Goal: Task Accomplishment & Management: Complete application form

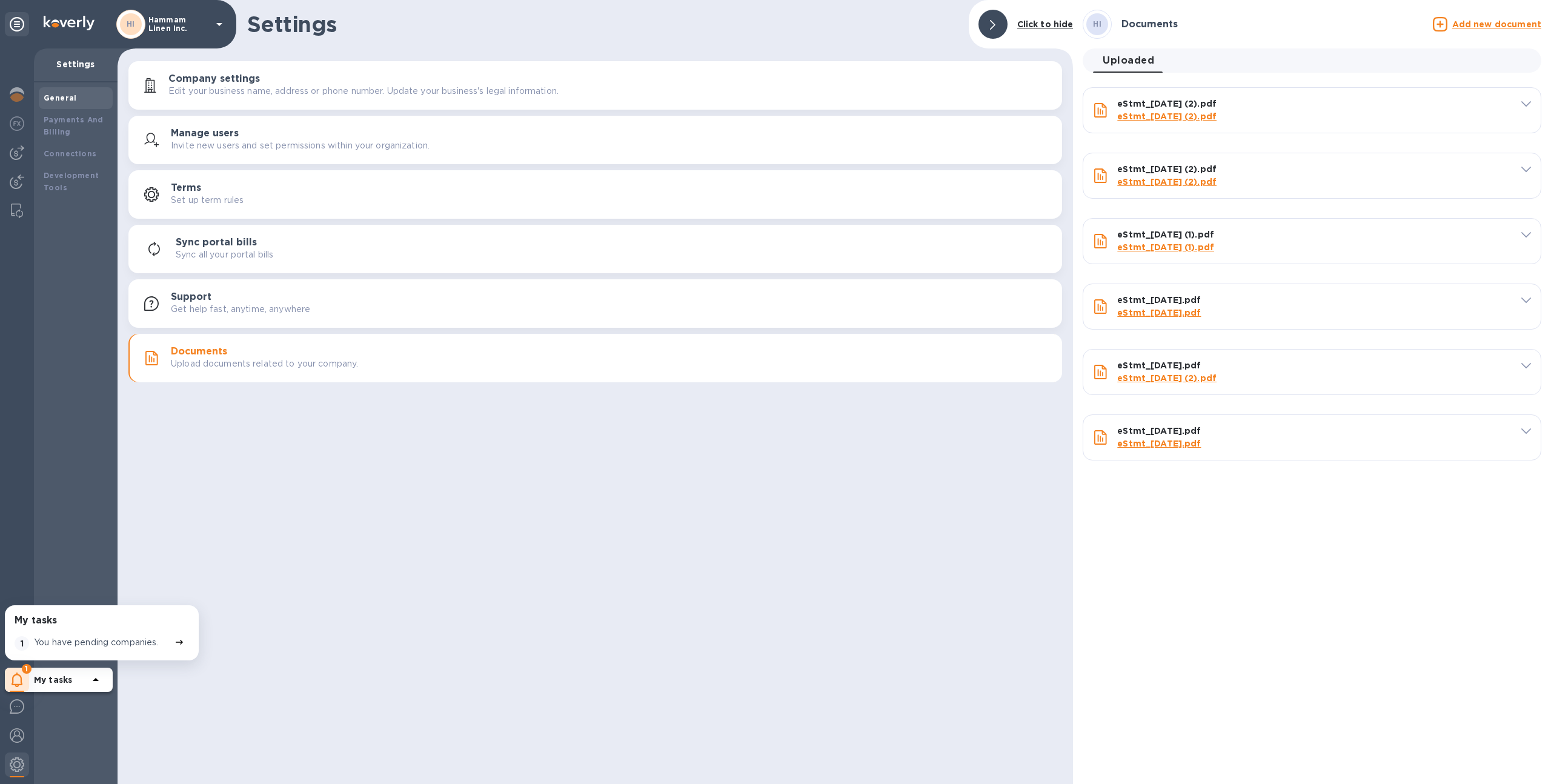
click at [170, 20] on p "Hammam Linen Inc." at bounding box center [178, 24] width 61 height 17
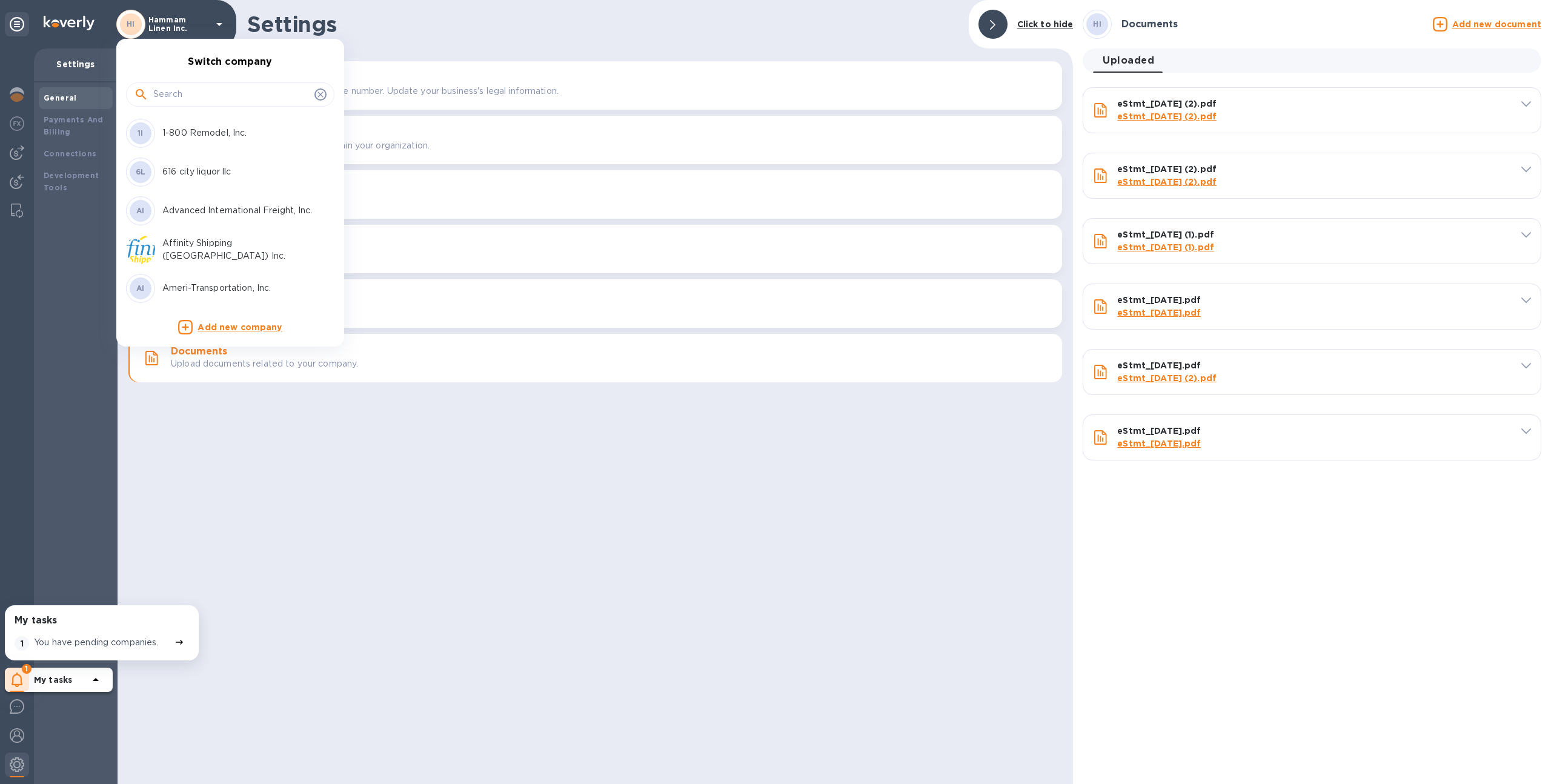
click at [202, 91] on input "text" at bounding box center [231, 94] width 157 height 18
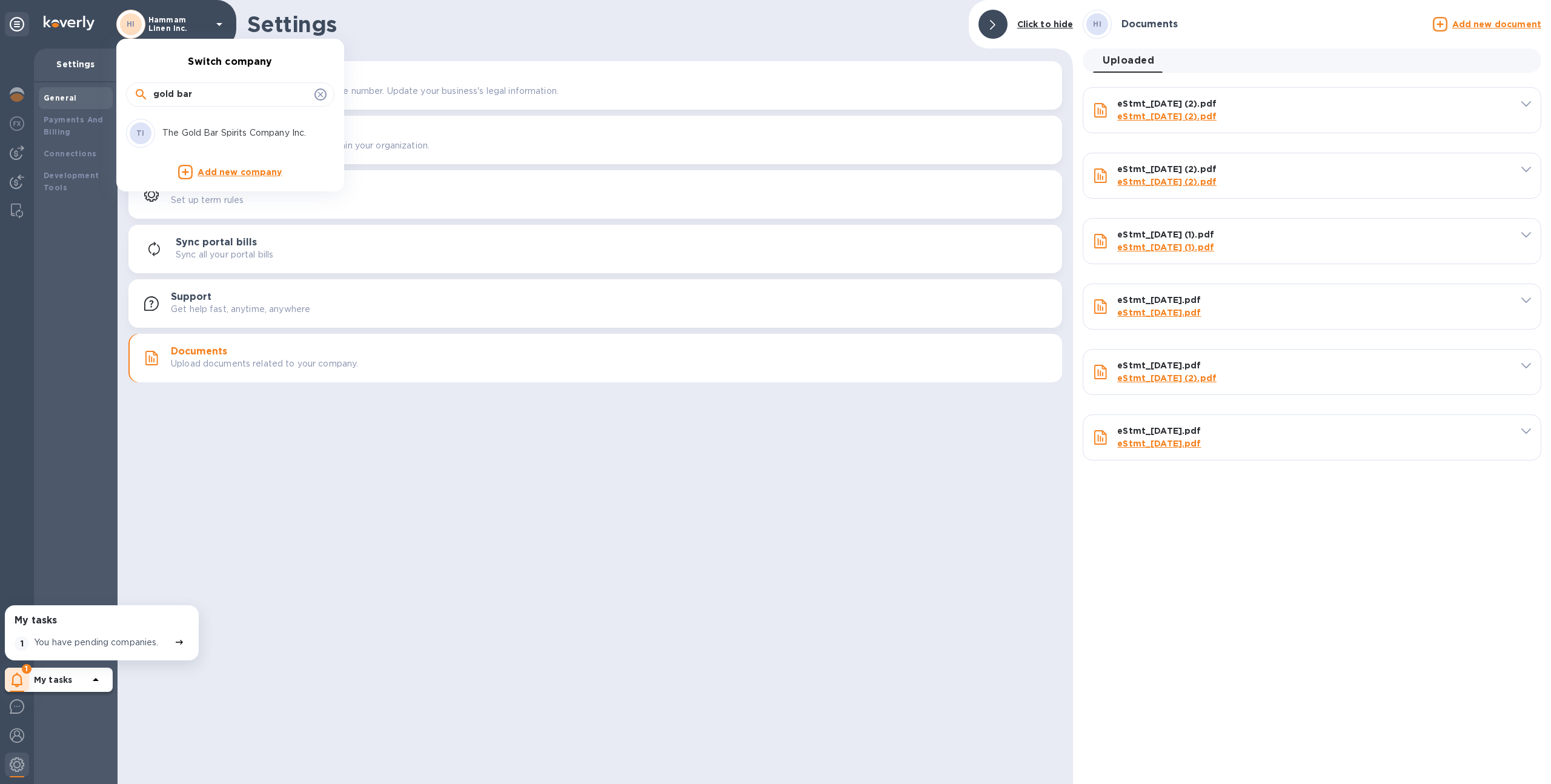
type input "gold bar"
click at [195, 140] on div "TI The Gold Bar Spirits Company Inc." at bounding box center [221, 133] width 189 height 29
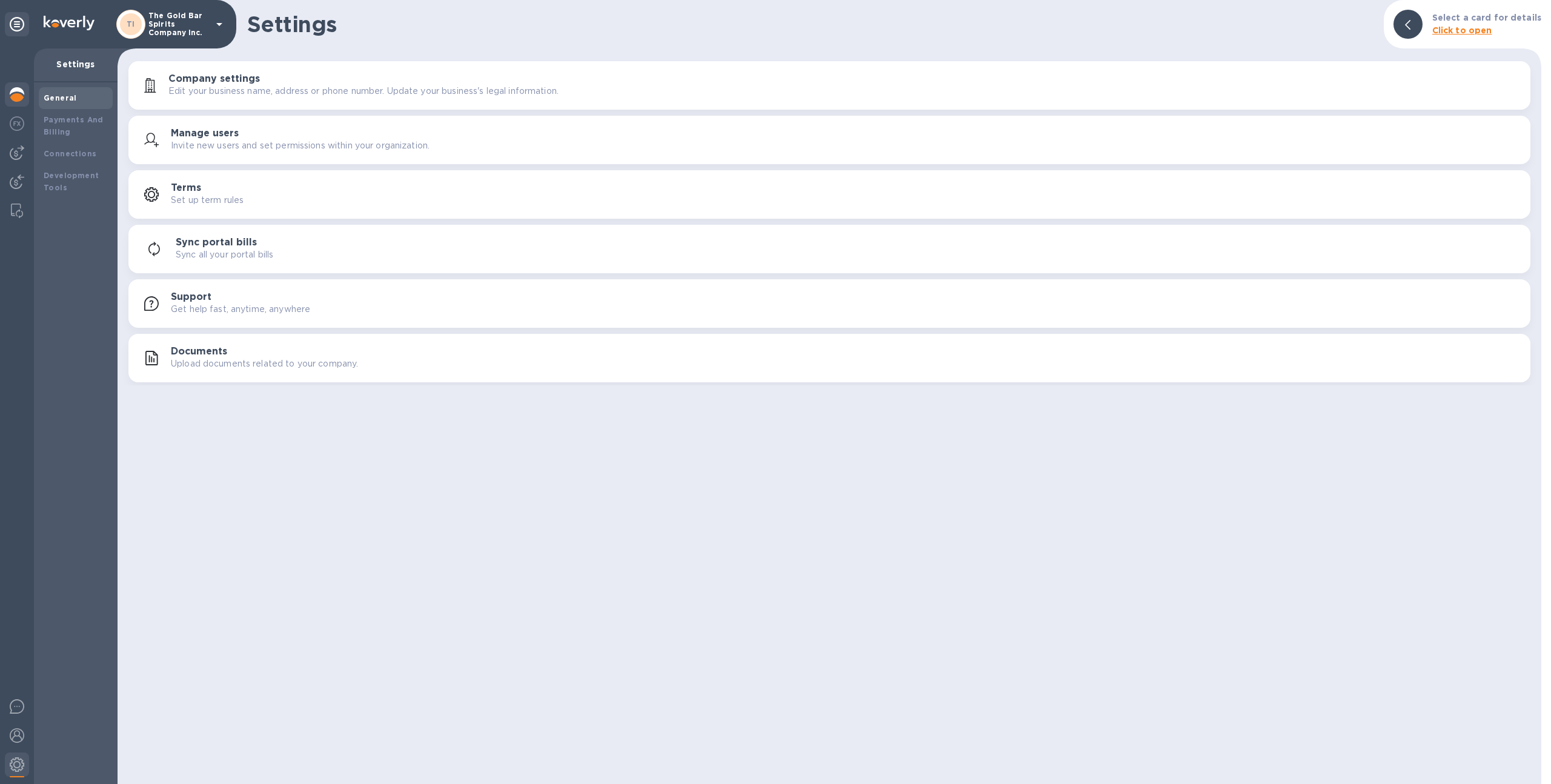
click at [17, 107] on div at bounding box center [17, 95] width 24 height 27
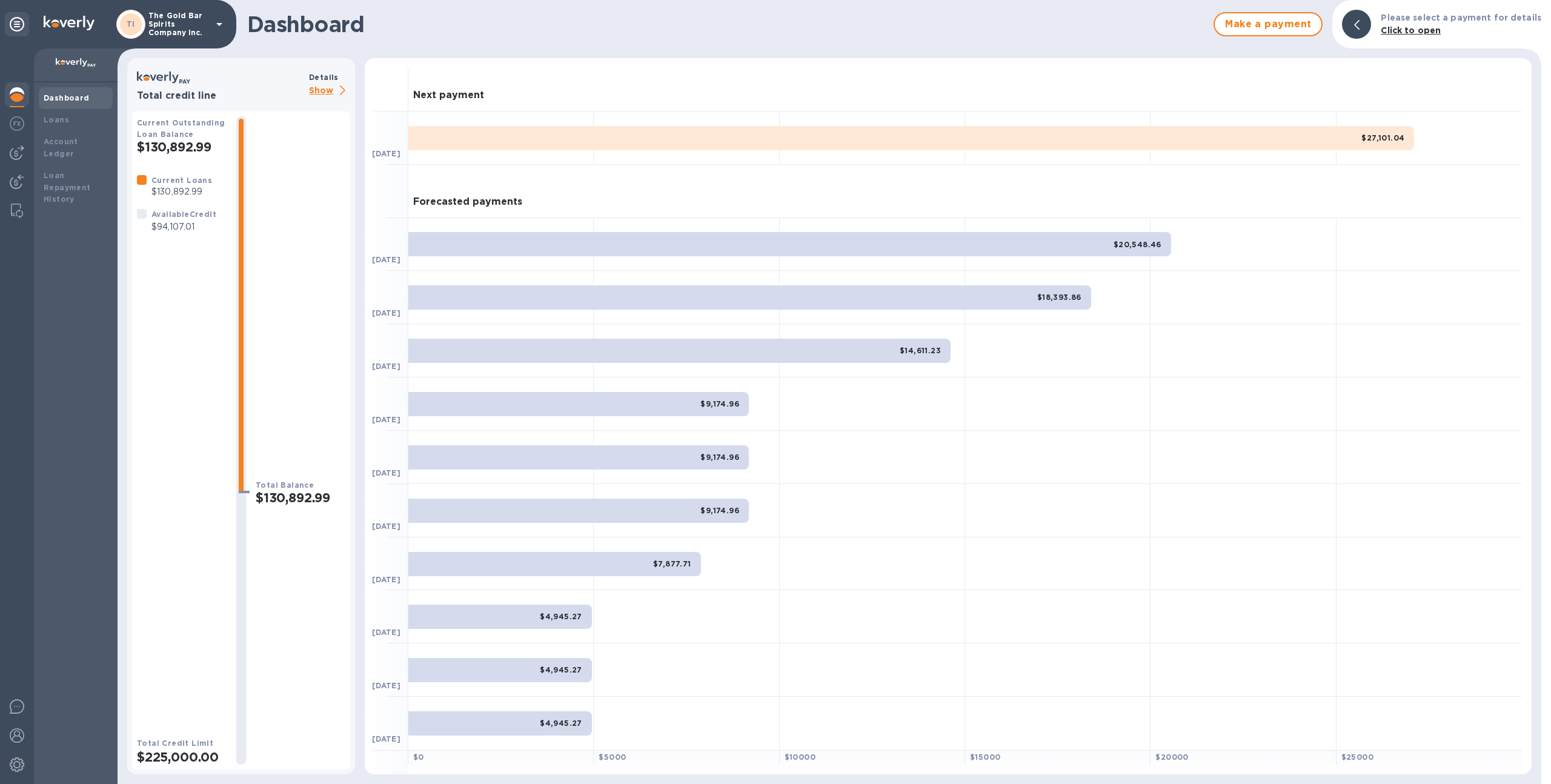
click at [317, 86] on p "Show" at bounding box center [330, 91] width 41 height 15
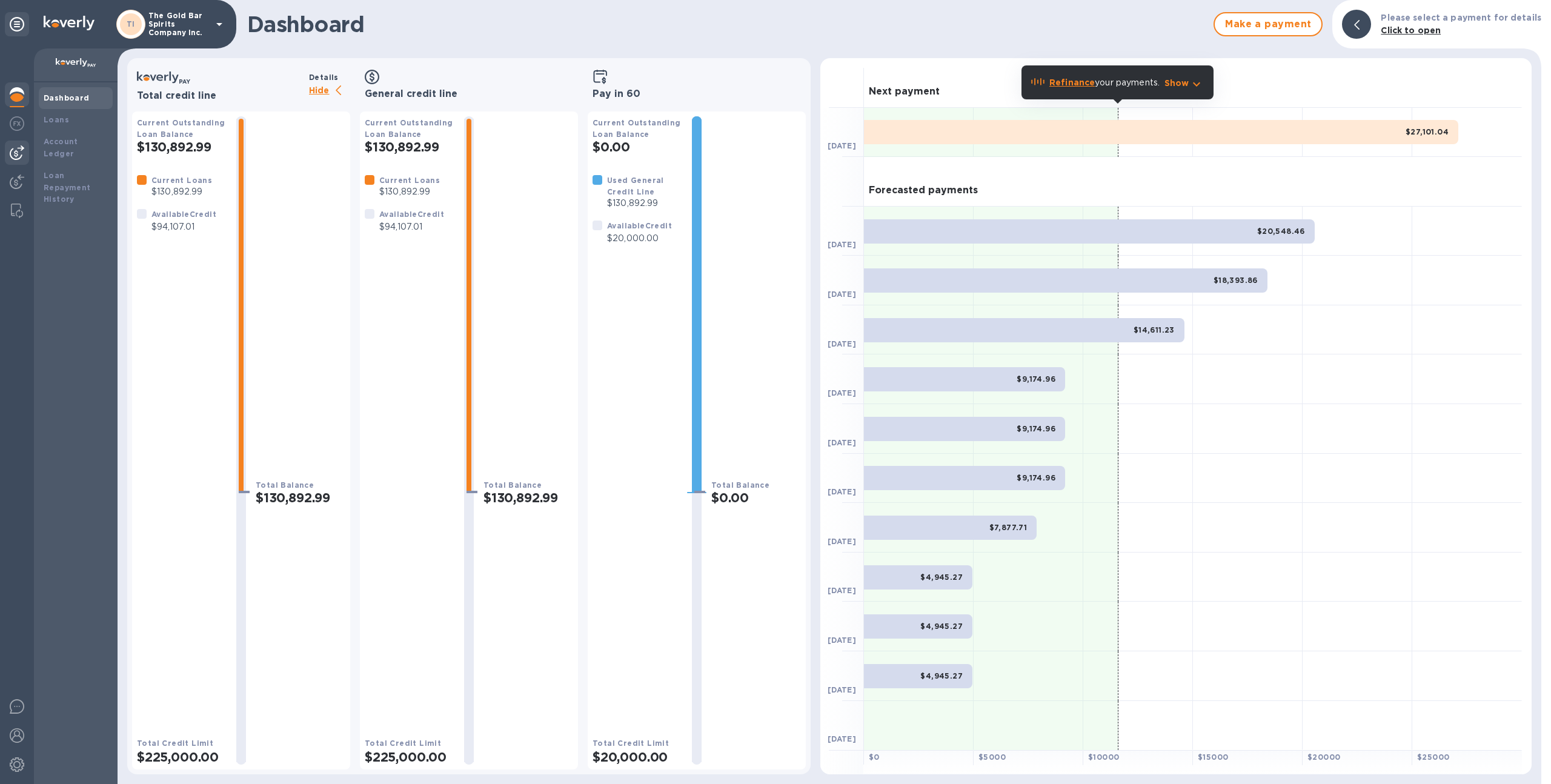
click at [13, 147] on img at bounding box center [17, 152] width 15 height 15
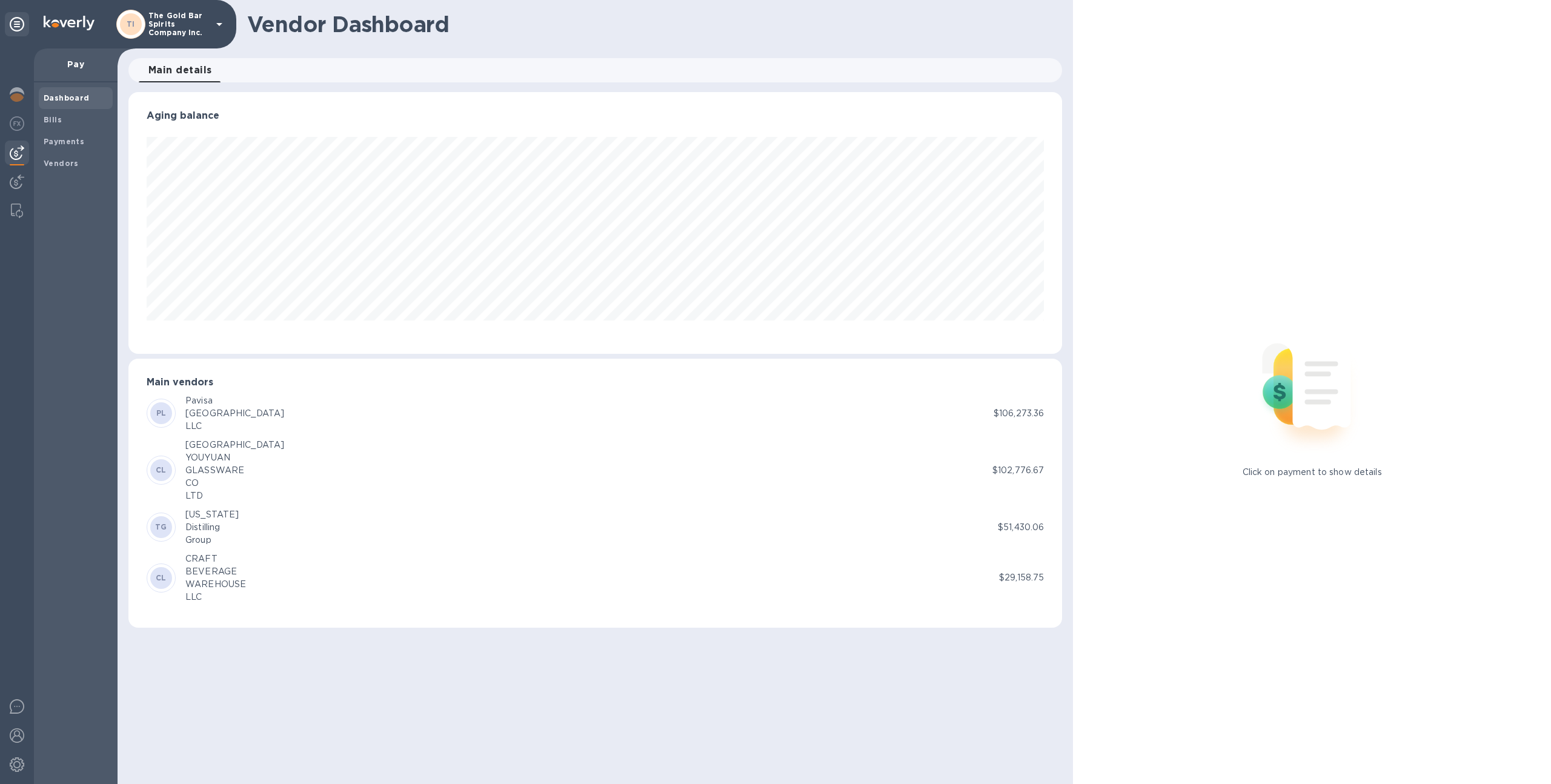
scroll to position [262, 934]
click at [51, 185] on div "Dashboard Bills Payments Vendors" at bounding box center [75, 433] width 84 height 701
click at [49, 164] on b "Vendors" at bounding box center [61, 162] width 35 height 9
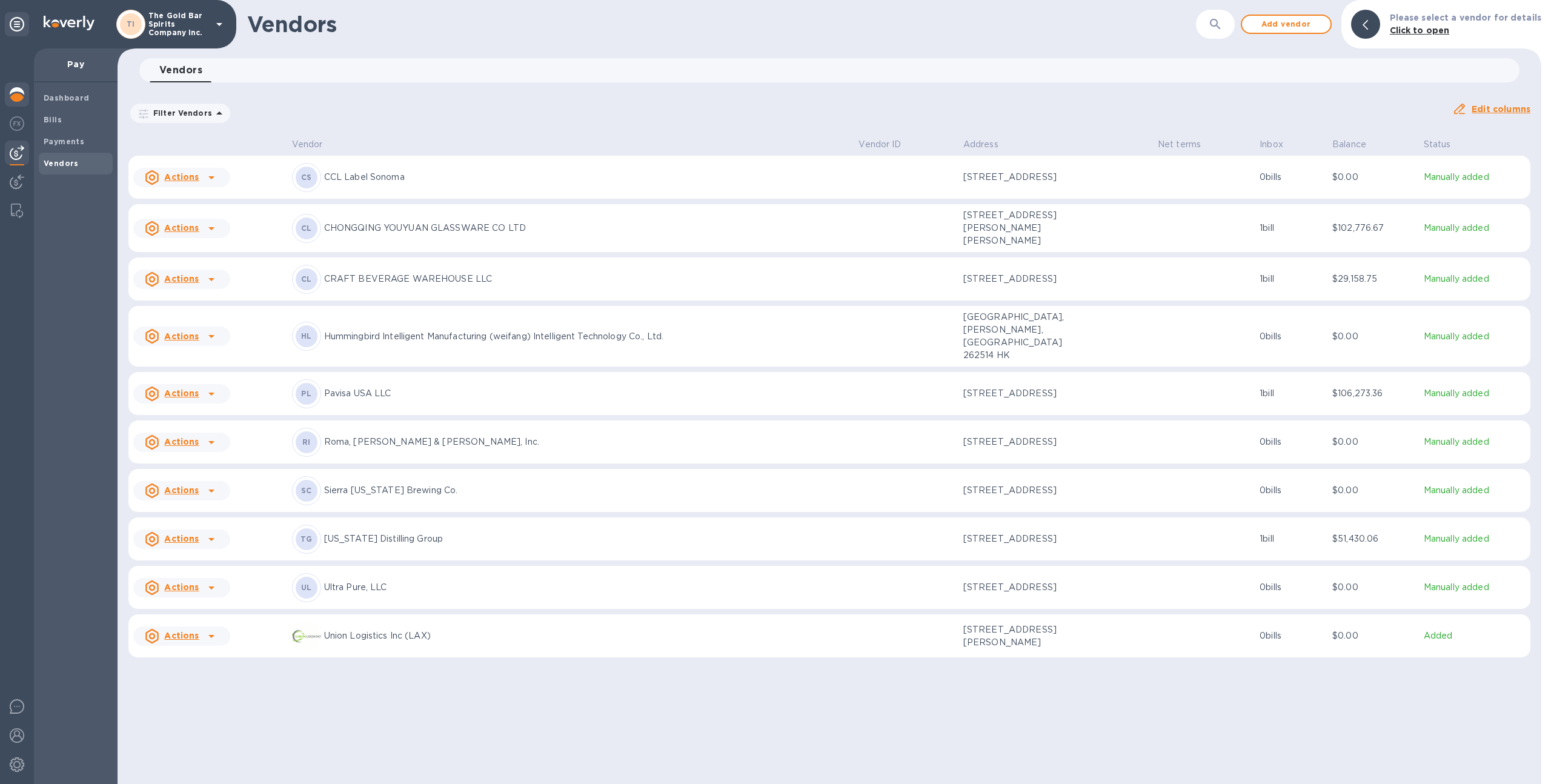
click at [16, 94] on img at bounding box center [17, 94] width 15 height 15
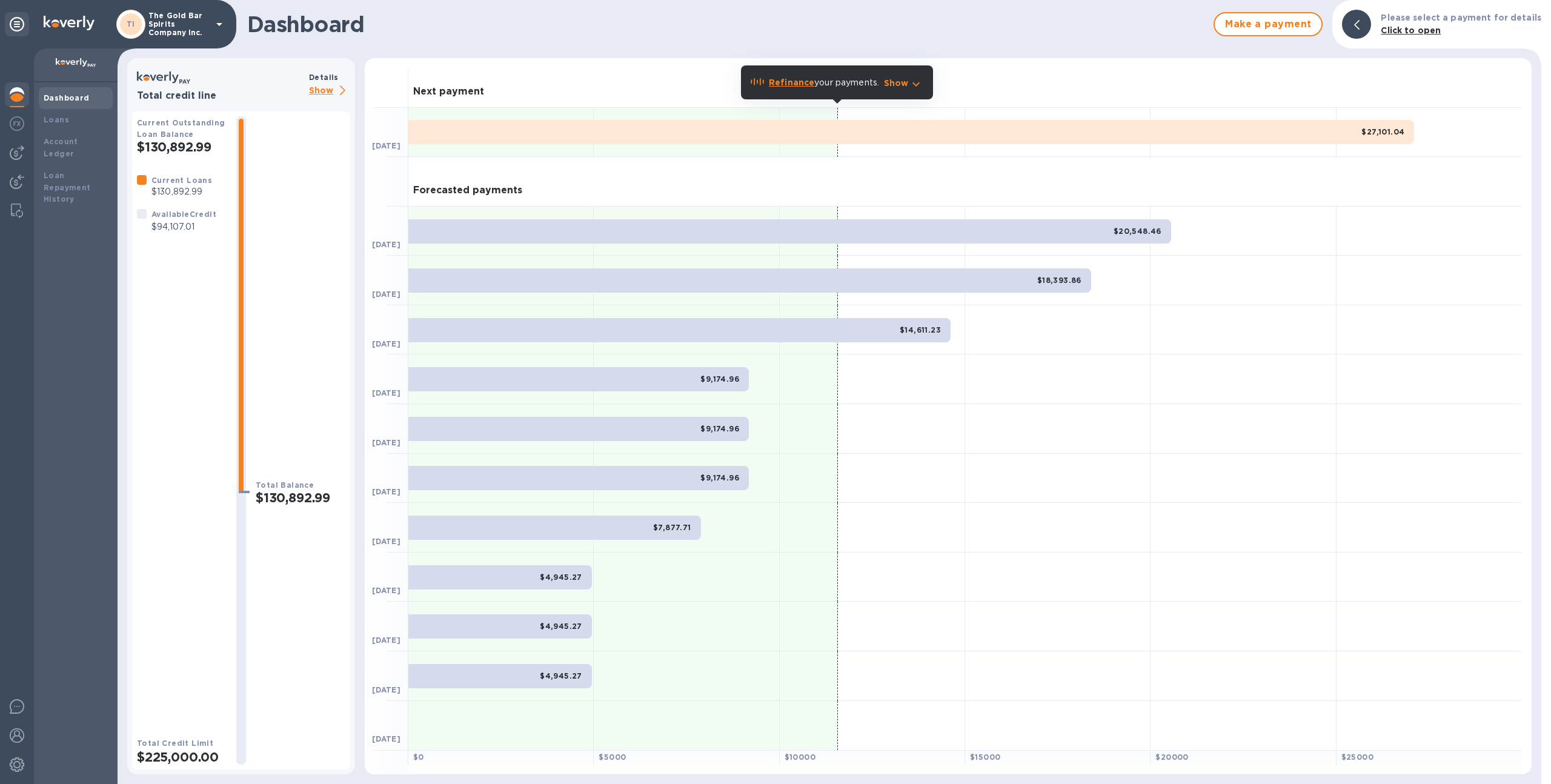
click at [330, 81] on b "Details" at bounding box center [324, 77] width 30 height 9
click at [328, 93] on p "Show" at bounding box center [330, 91] width 41 height 15
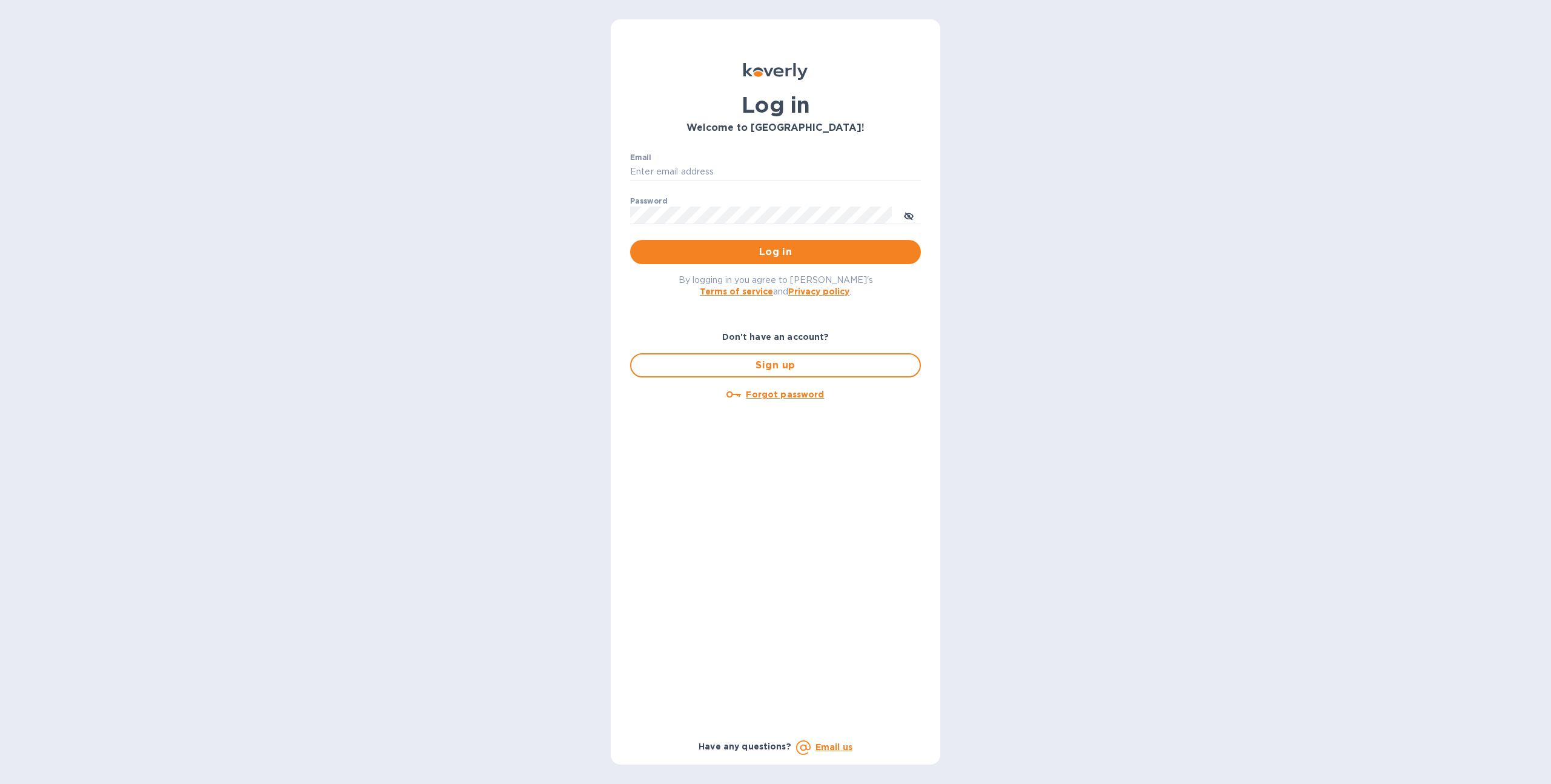
type input "sgrover@koverly.com"
click at [804, 236] on p "​" at bounding box center [775, 233] width 291 height 14
click at [800, 254] on span "Log in" at bounding box center [775, 252] width 271 height 15
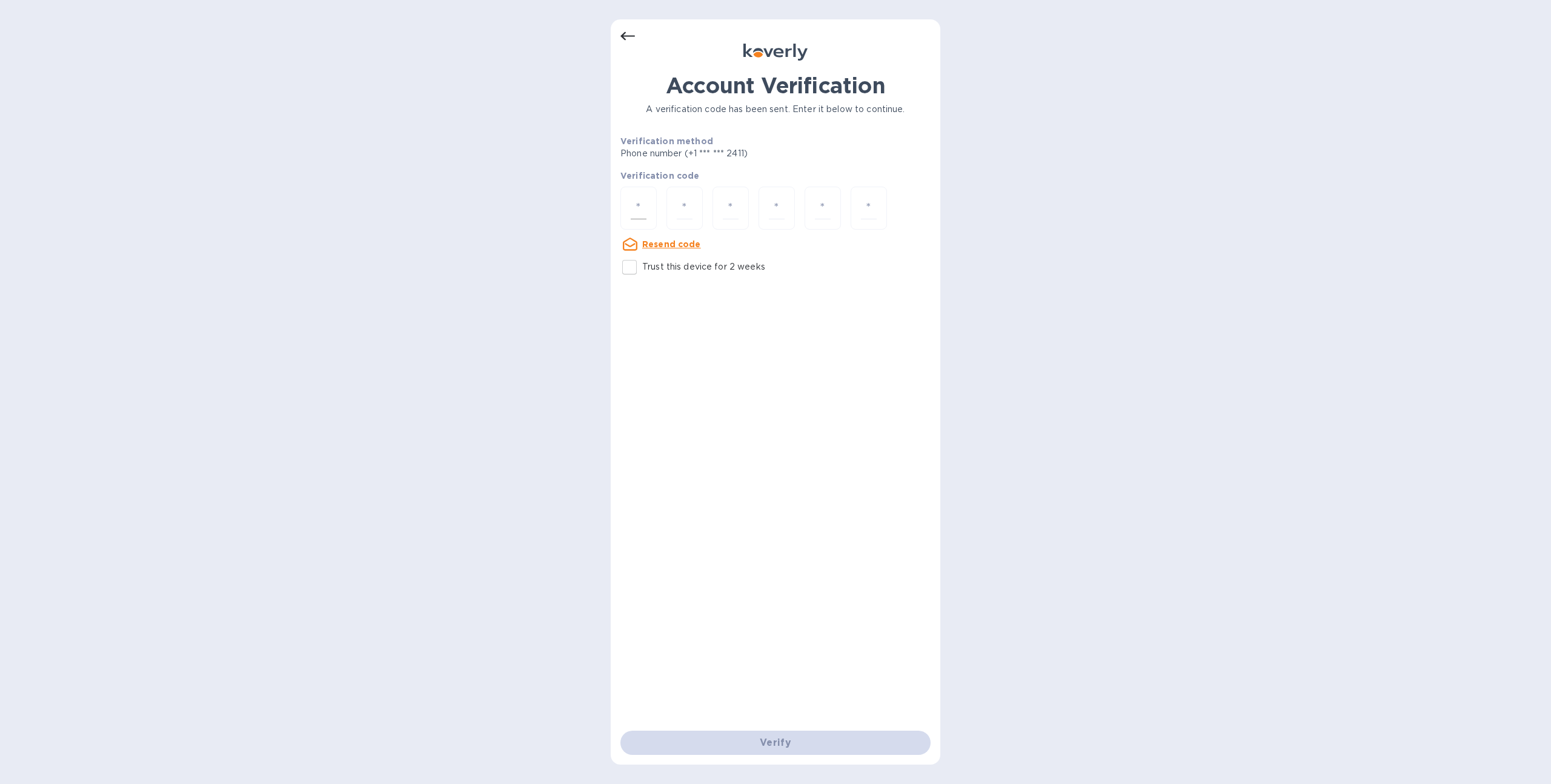
click at [631, 215] on input "number" at bounding box center [638, 208] width 16 height 22
type input "4"
type input "2"
type input "6"
type input "1"
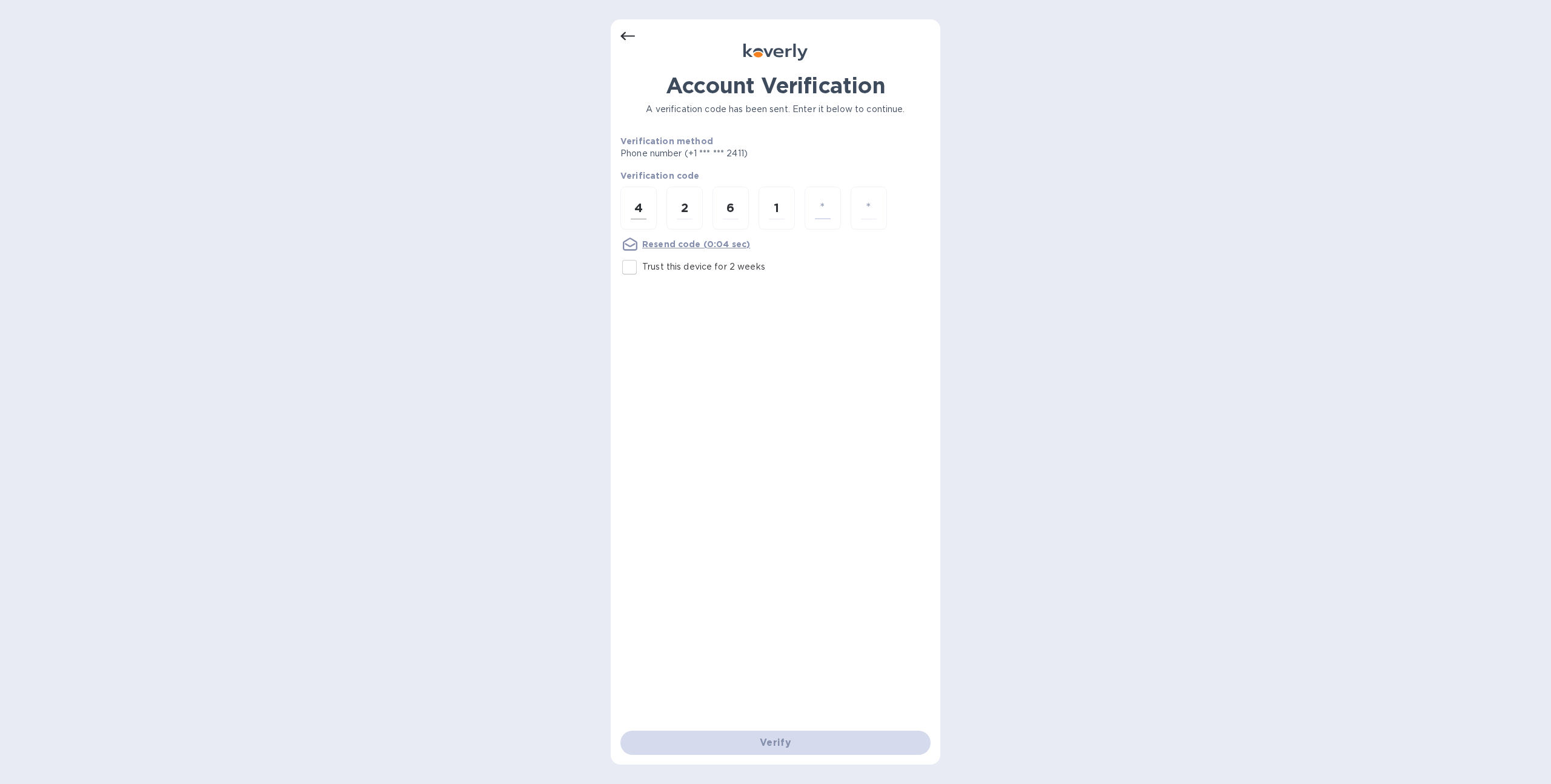
type input "1"
type input "0"
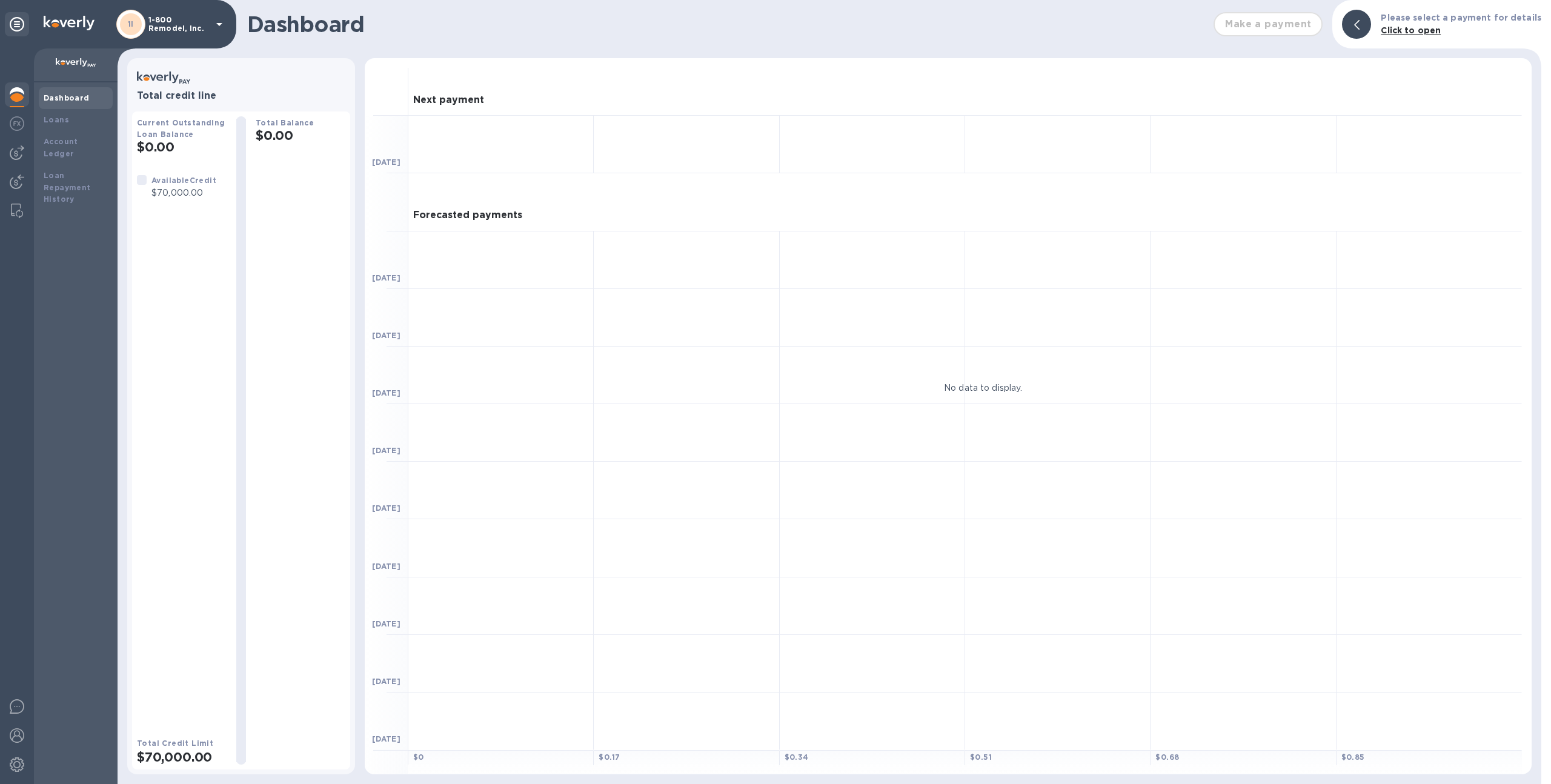
click at [163, 26] on p "1-800 Remodel, Inc." at bounding box center [178, 24] width 61 height 17
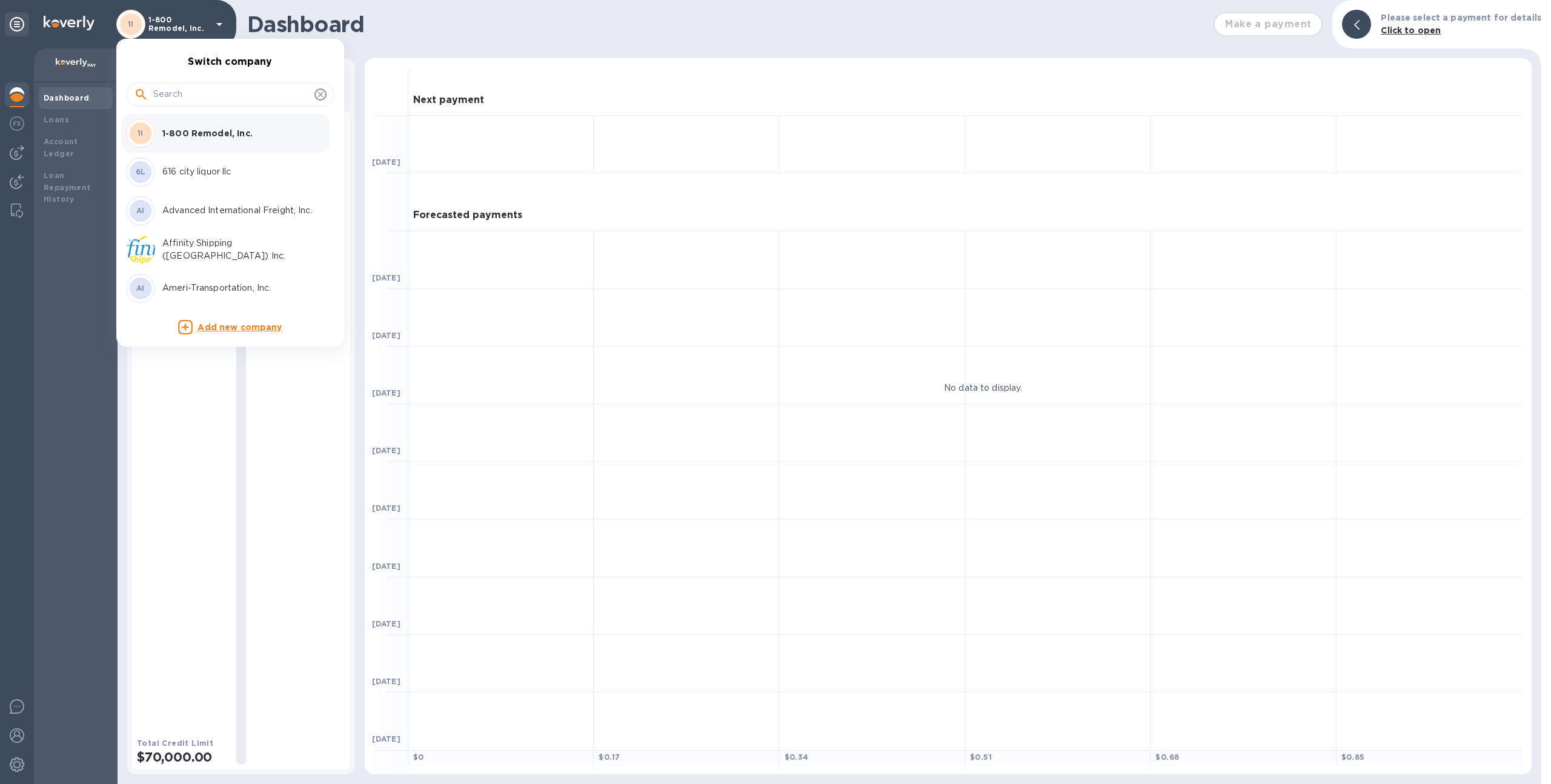
click at [192, 91] on input "text" at bounding box center [231, 94] width 157 height 18
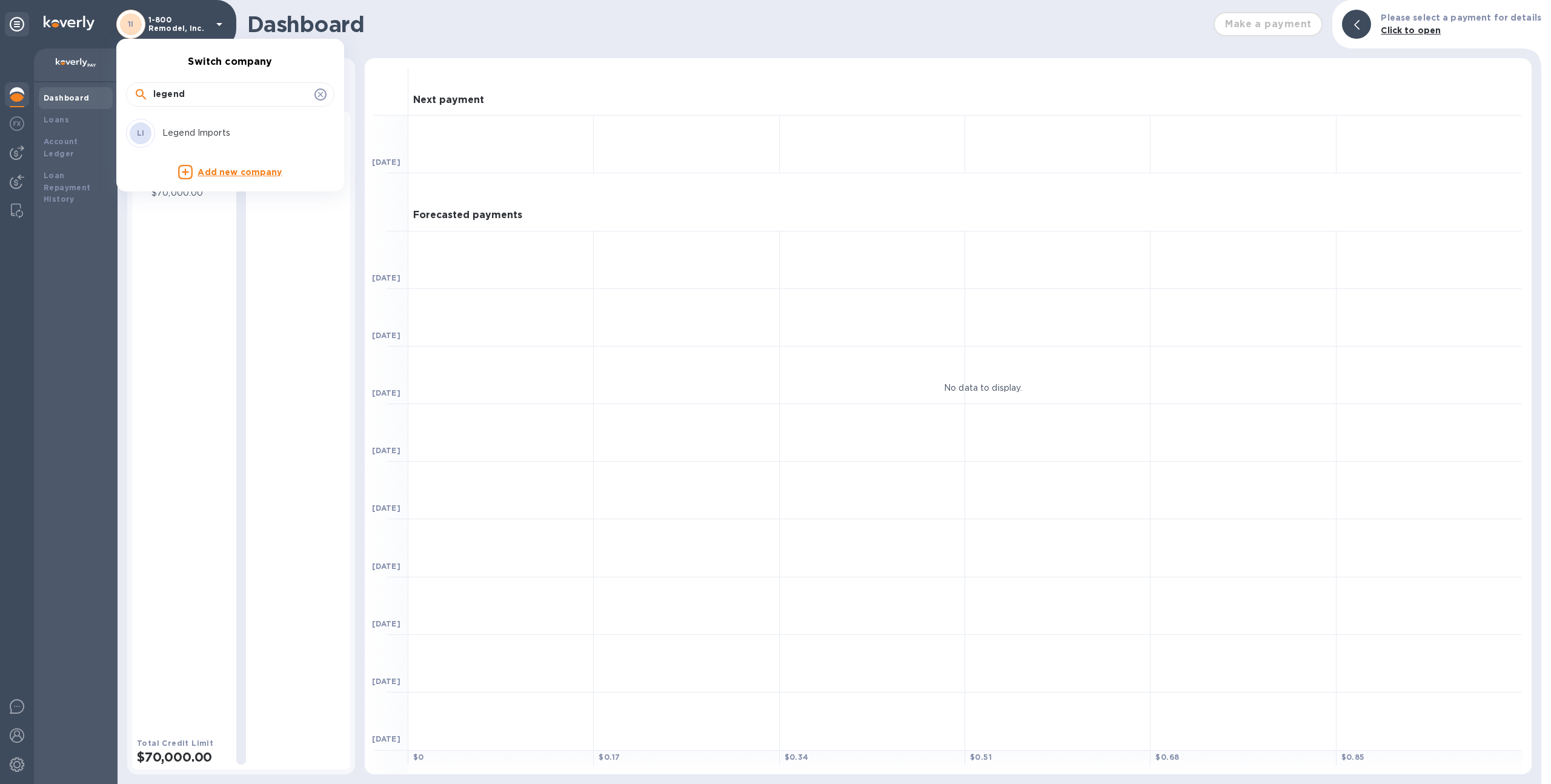
type input "legend"
click at [184, 124] on div "LI Legend Imports" at bounding box center [221, 133] width 189 height 29
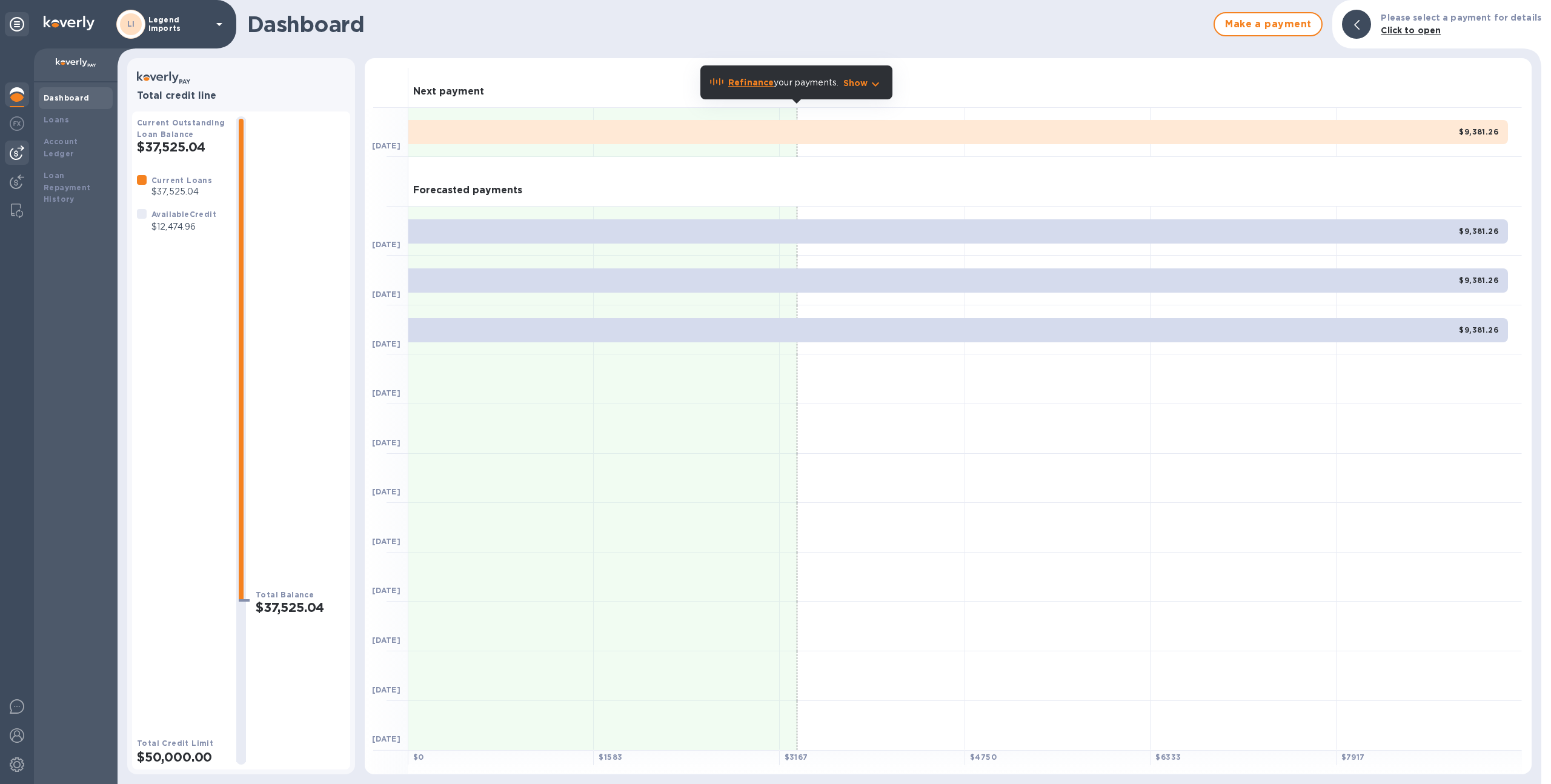
click at [12, 143] on div at bounding box center [17, 152] width 24 height 24
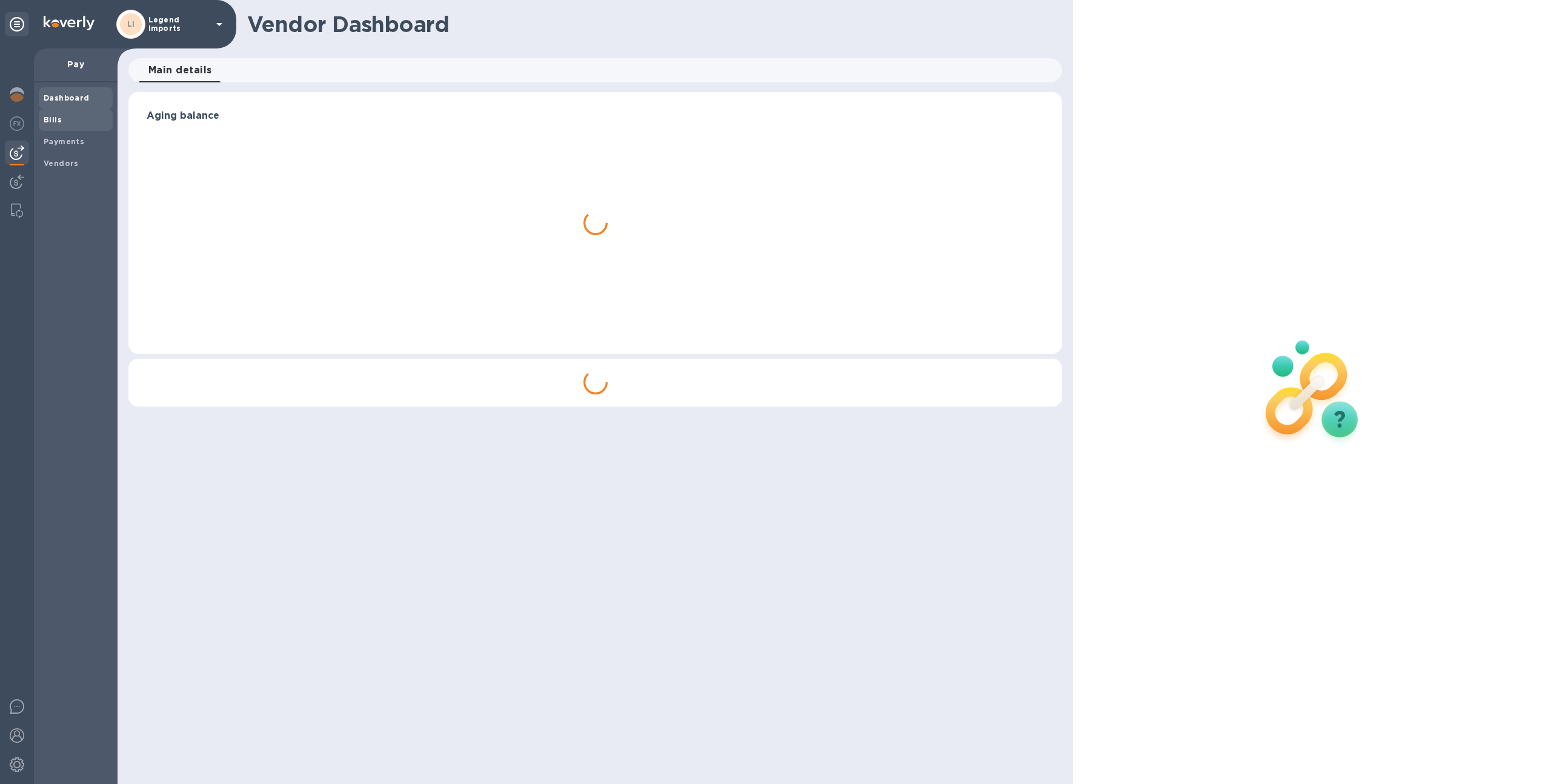
click at [72, 128] on div "Bills" at bounding box center [75, 120] width 74 height 22
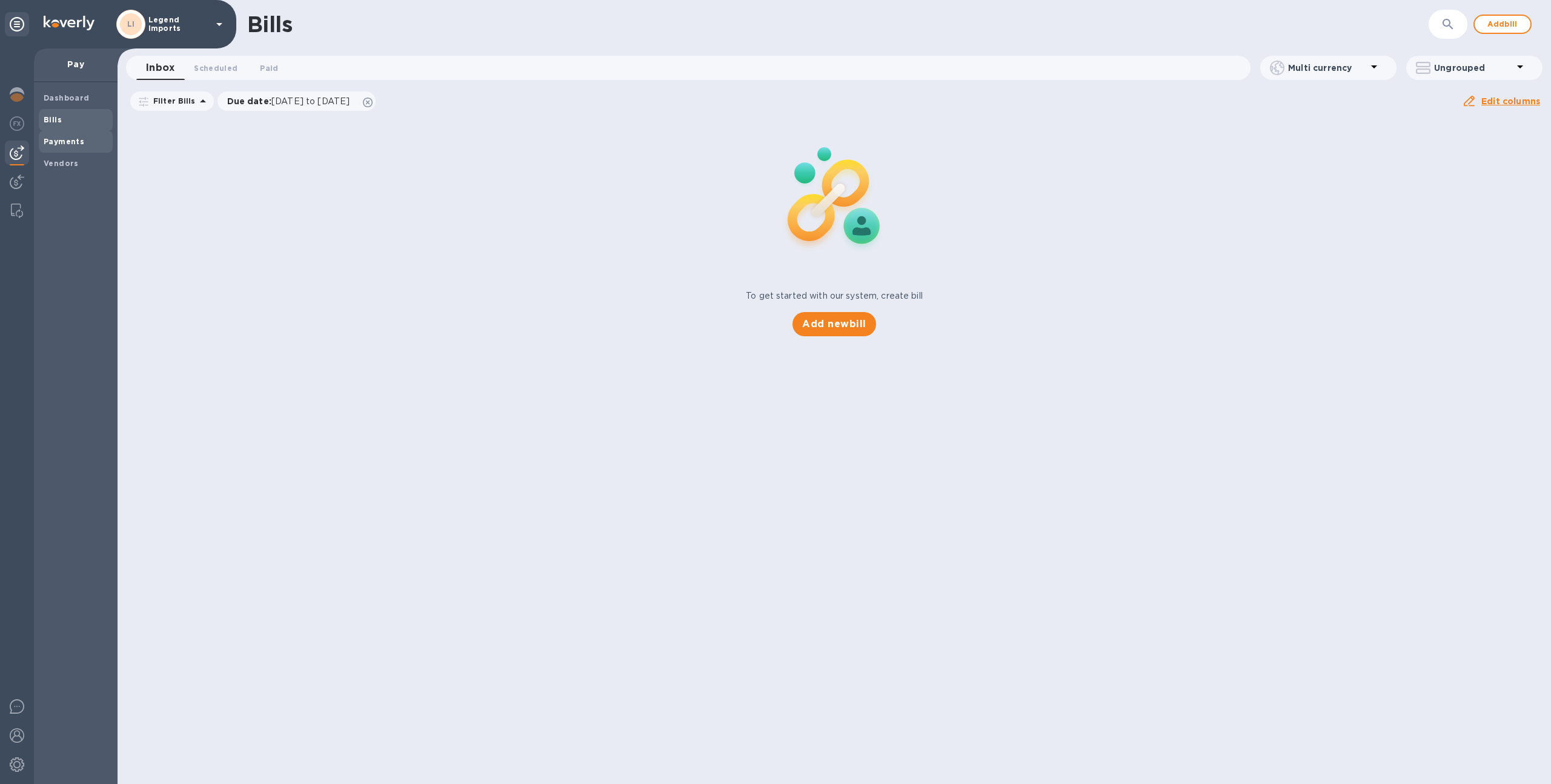
click at [72, 142] on b "Payments" at bounding box center [64, 141] width 41 height 9
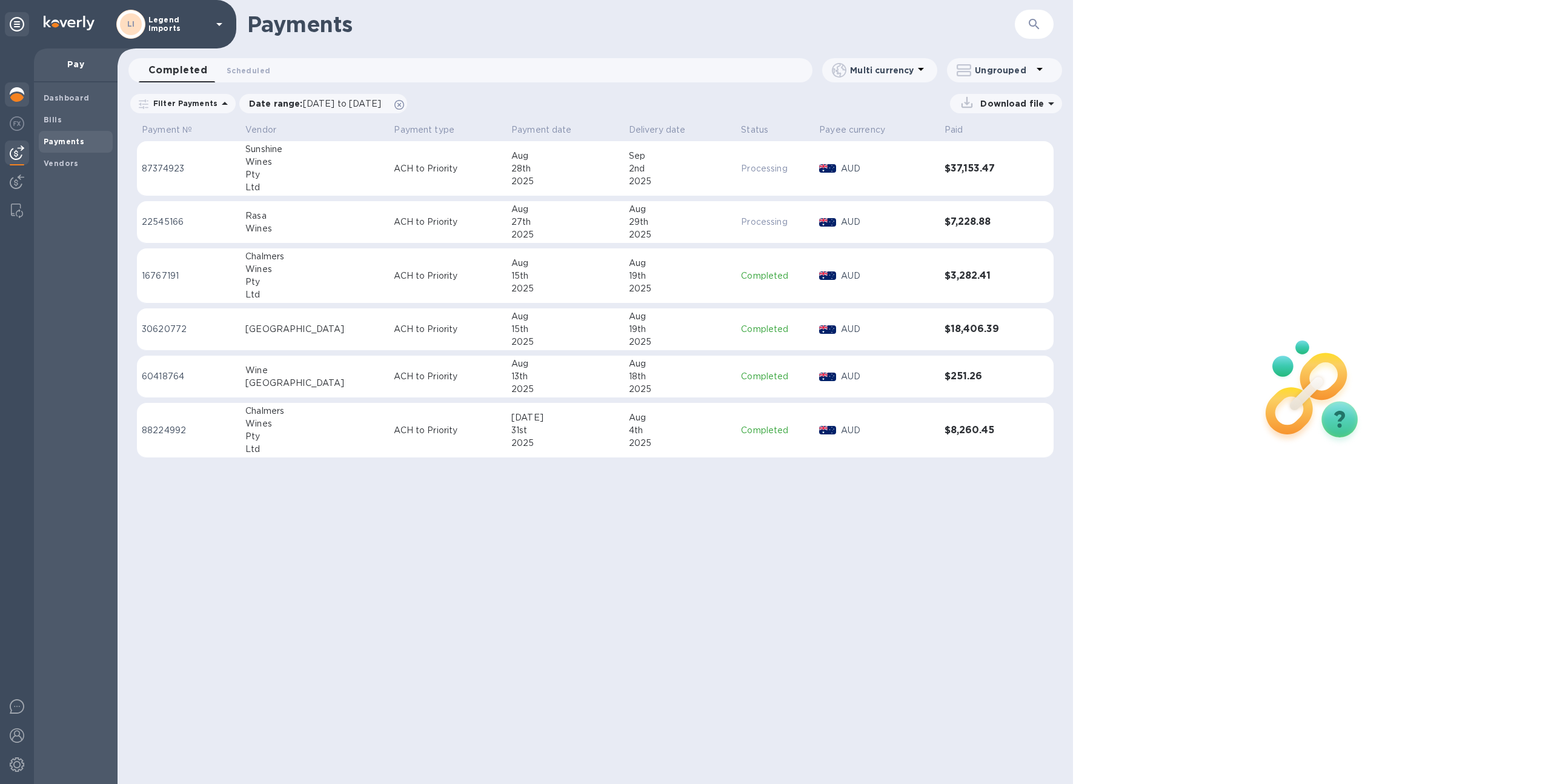
click at [20, 94] on img at bounding box center [17, 94] width 15 height 15
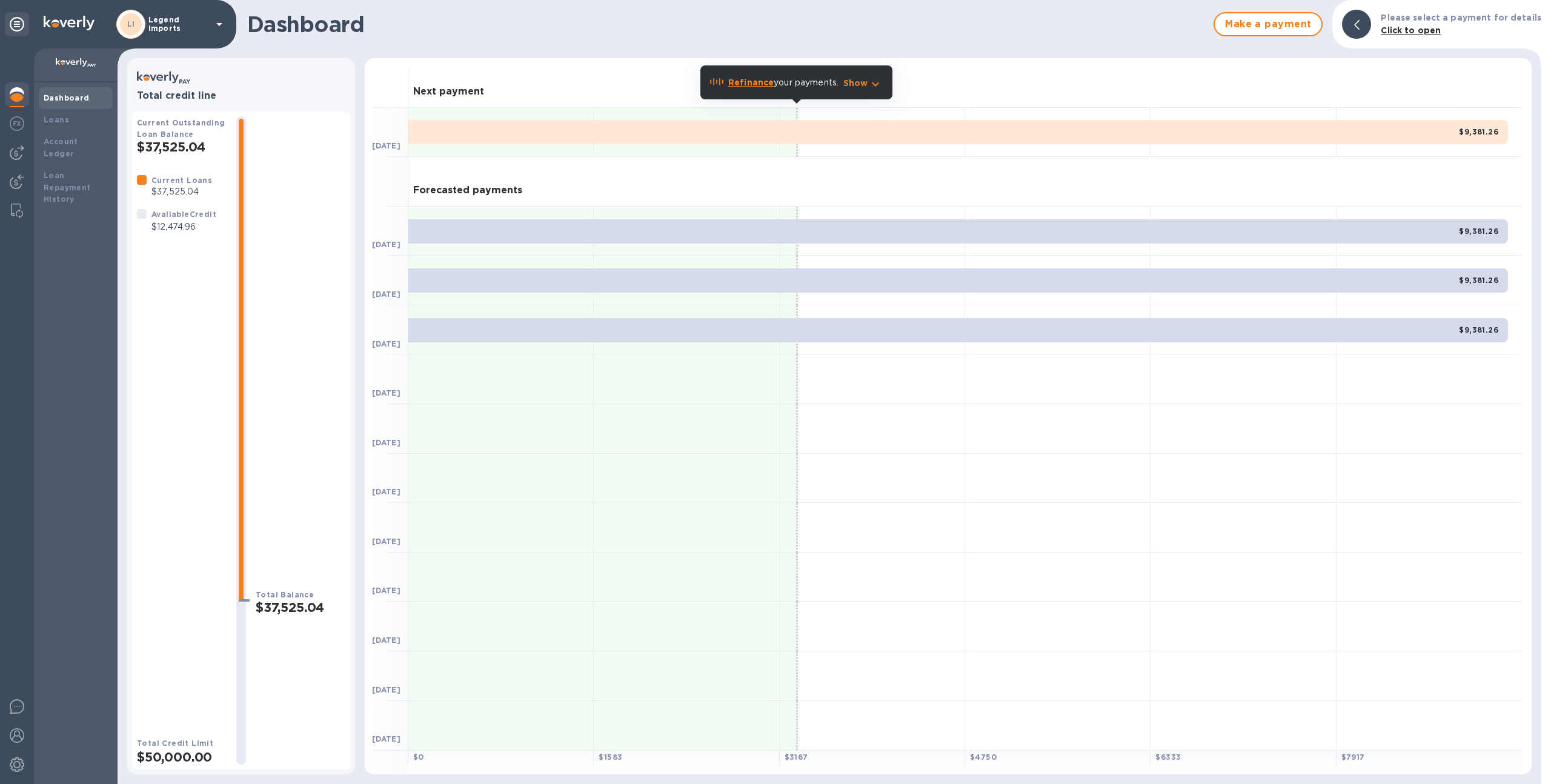
click at [165, 21] on p "Legend Imports" at bounding box center [178, 24] width 61 height 17
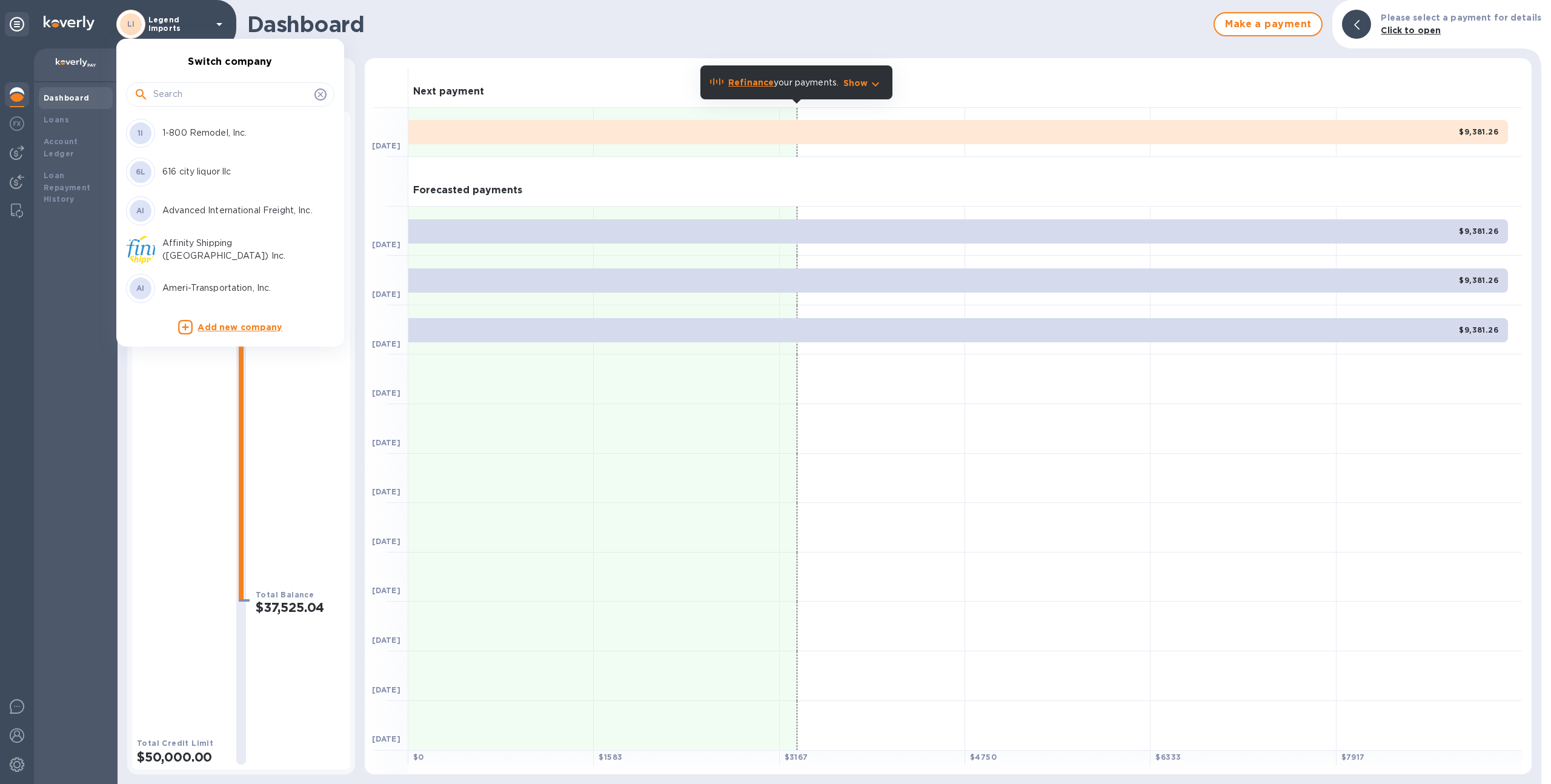
click at [183, 101] on input "text" at bounding box center [231, 94] width 157 height 18
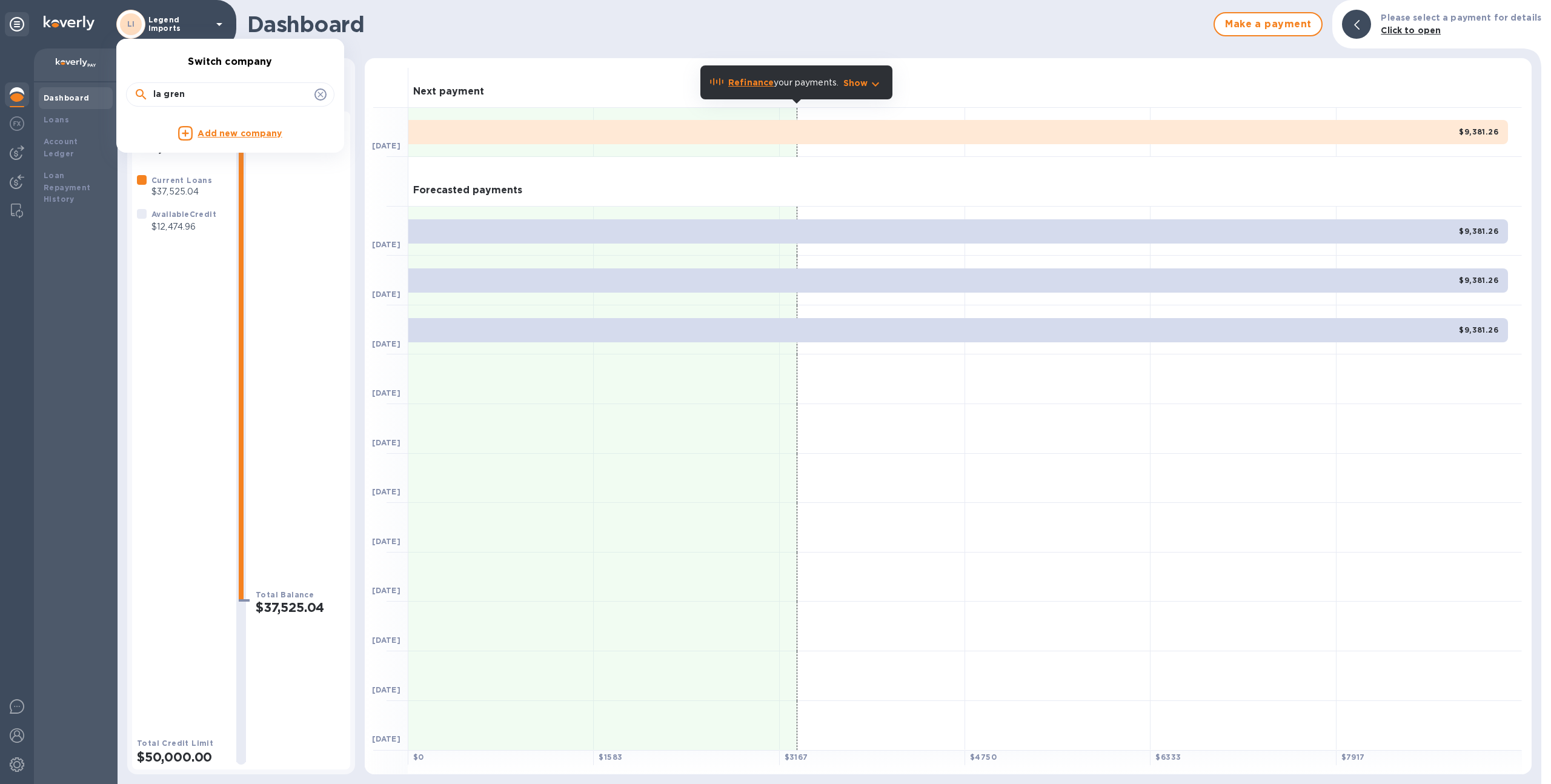
type input "la gren"
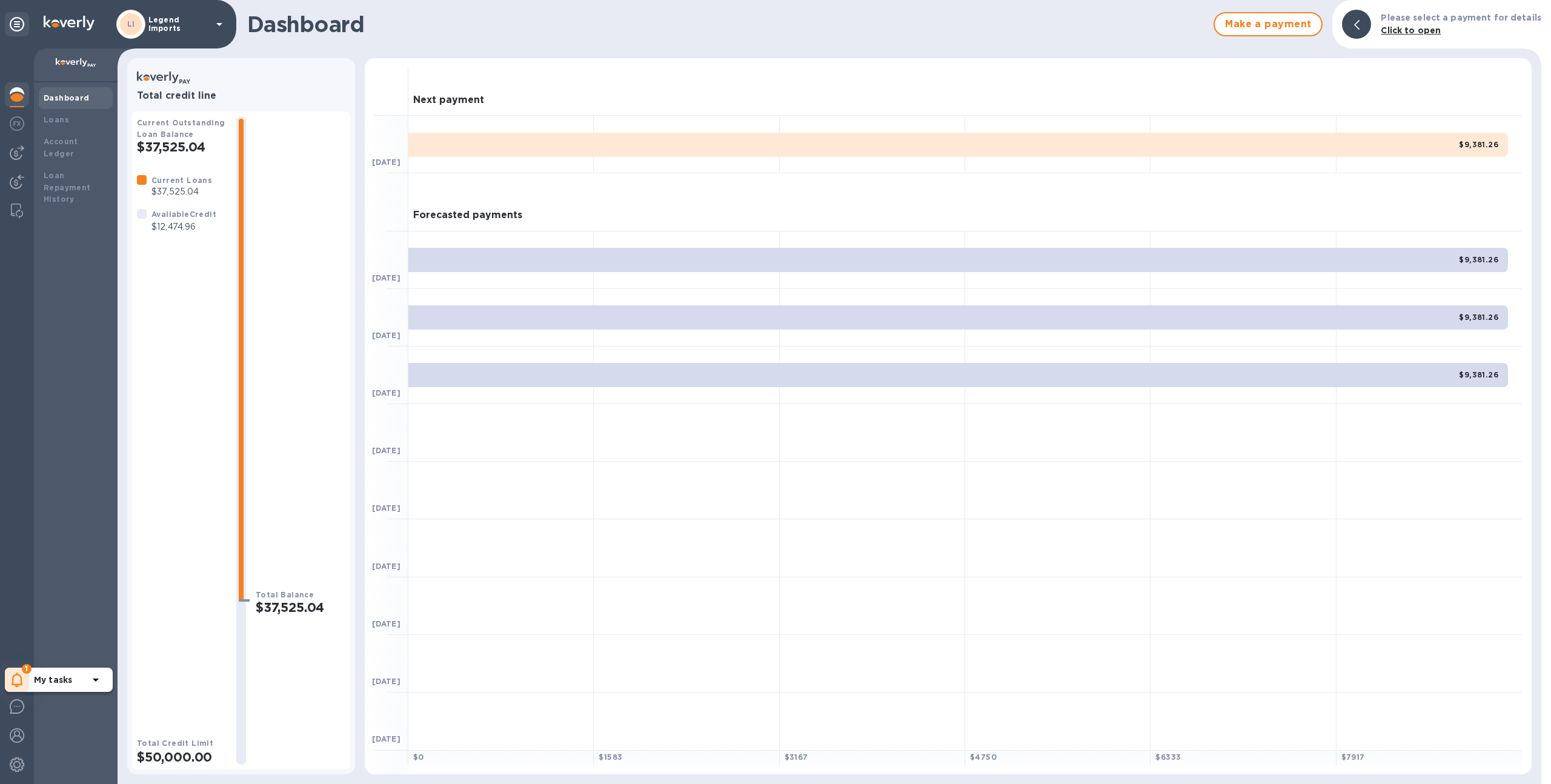
click at [17, 687] on div "1" at bounding box center [17, 679] width 24 height 24
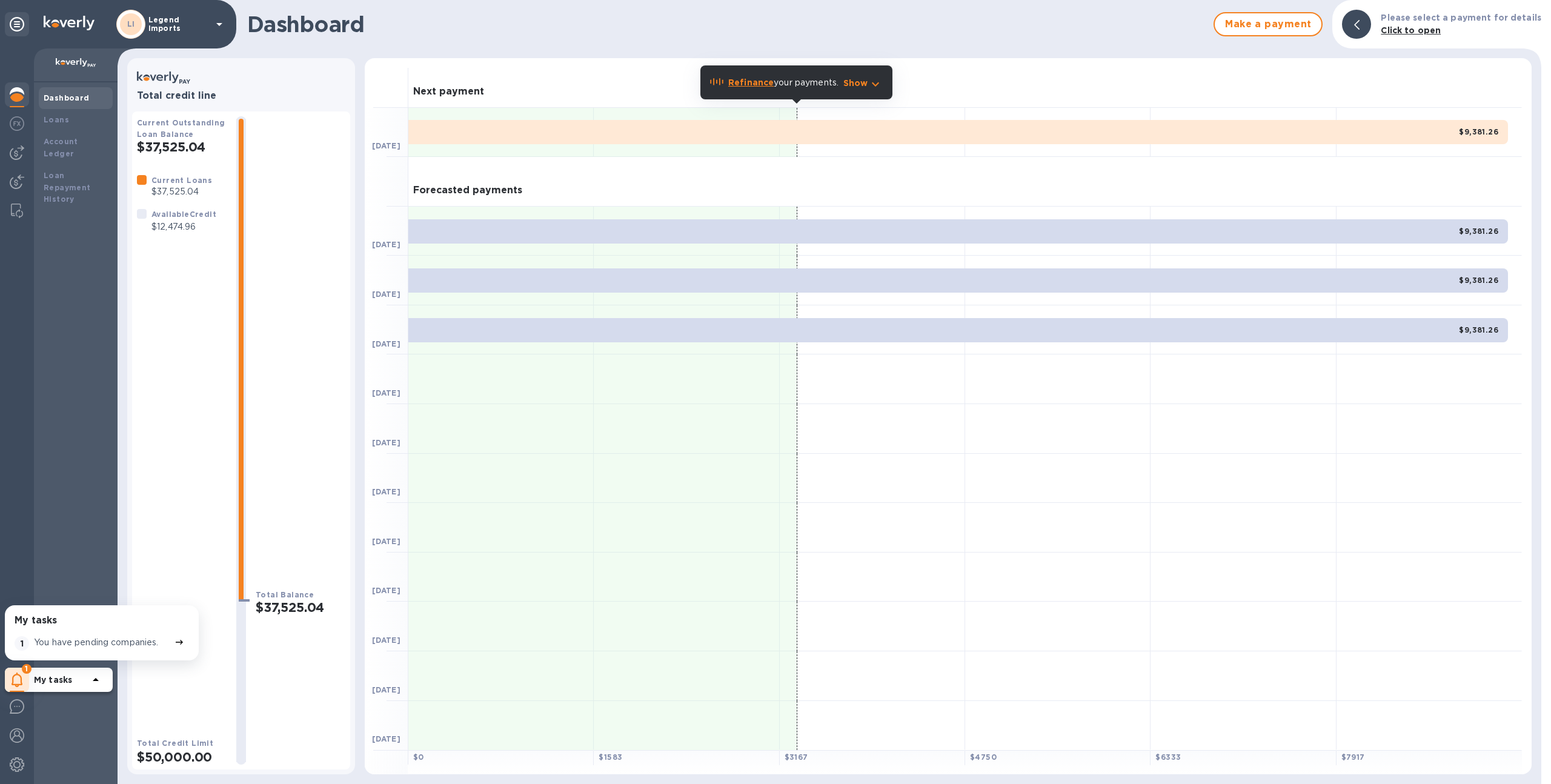
click at [46, 650] on div "You have pending companies." at bounding box center [102, 643] width 141 height 19
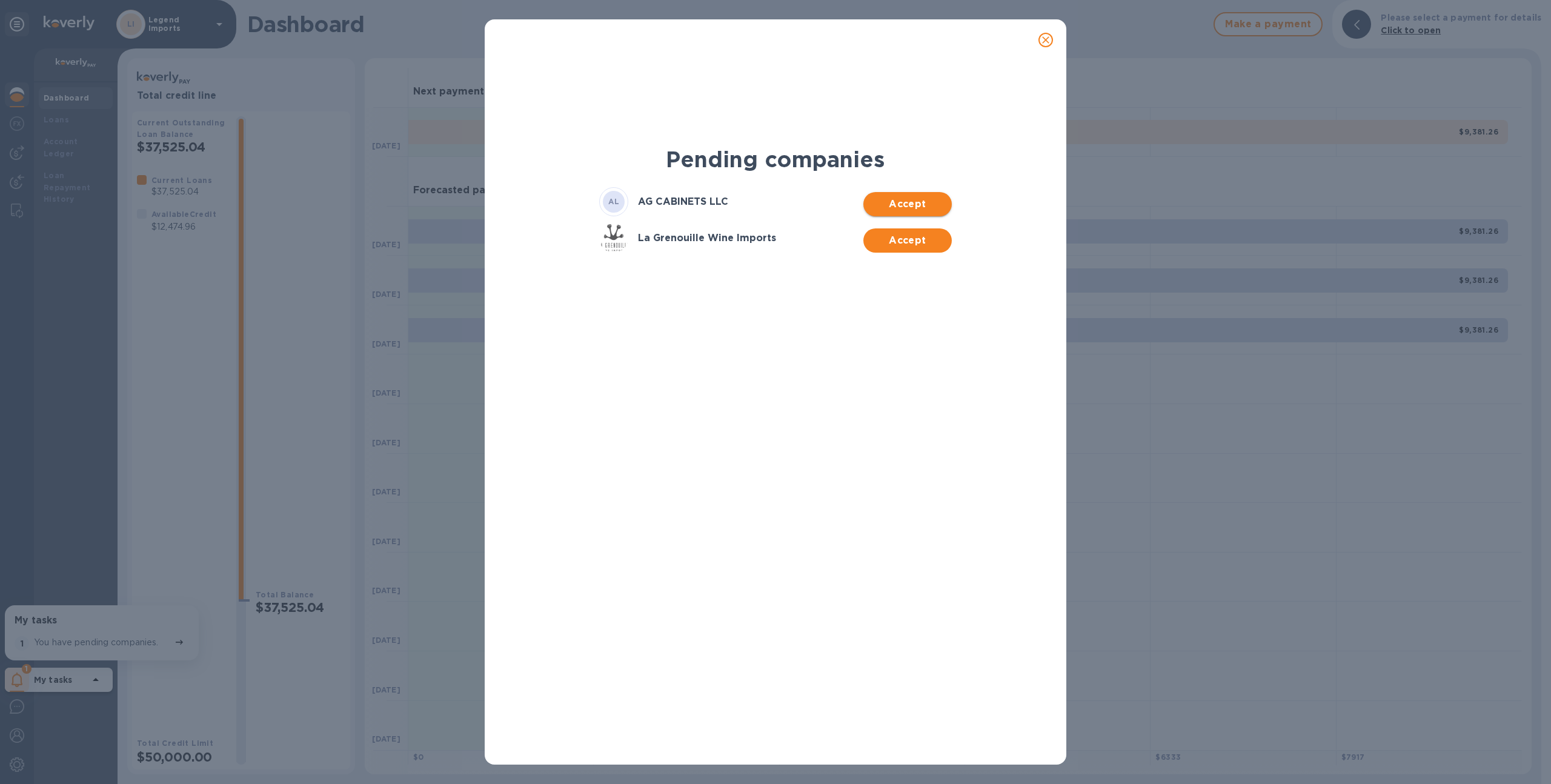
click at [899, 202] on span "Accept" at bounding box center [907, 205] width 69 height 15
click at [902, 232] on div "Pending companies La Grenouille Wine Imports Accept" at bounding box center [776, 412] width 582 height 704
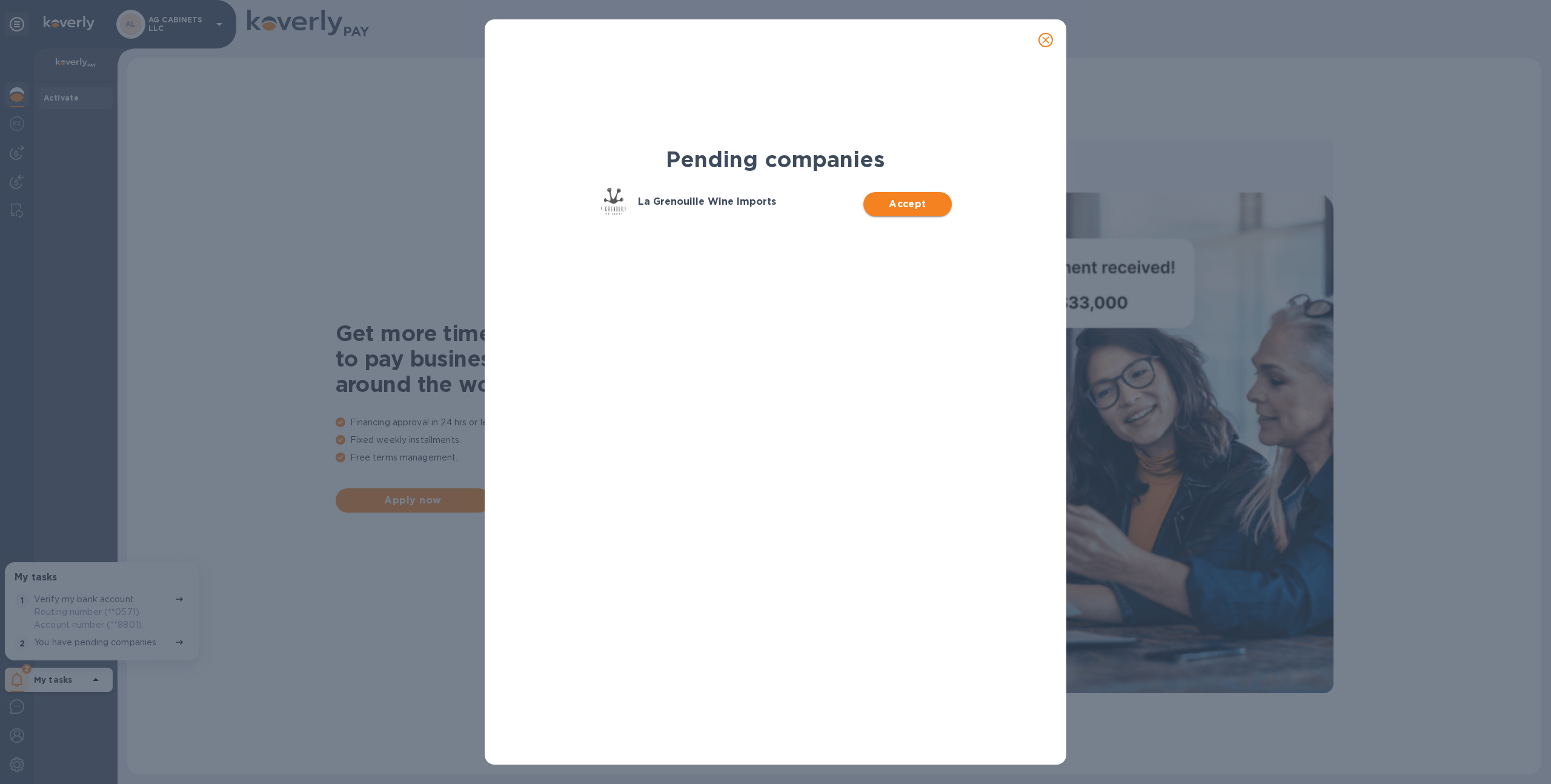
click at [905, 201] on span "Accept" at bounding box center [907, 205] width 69 height 15
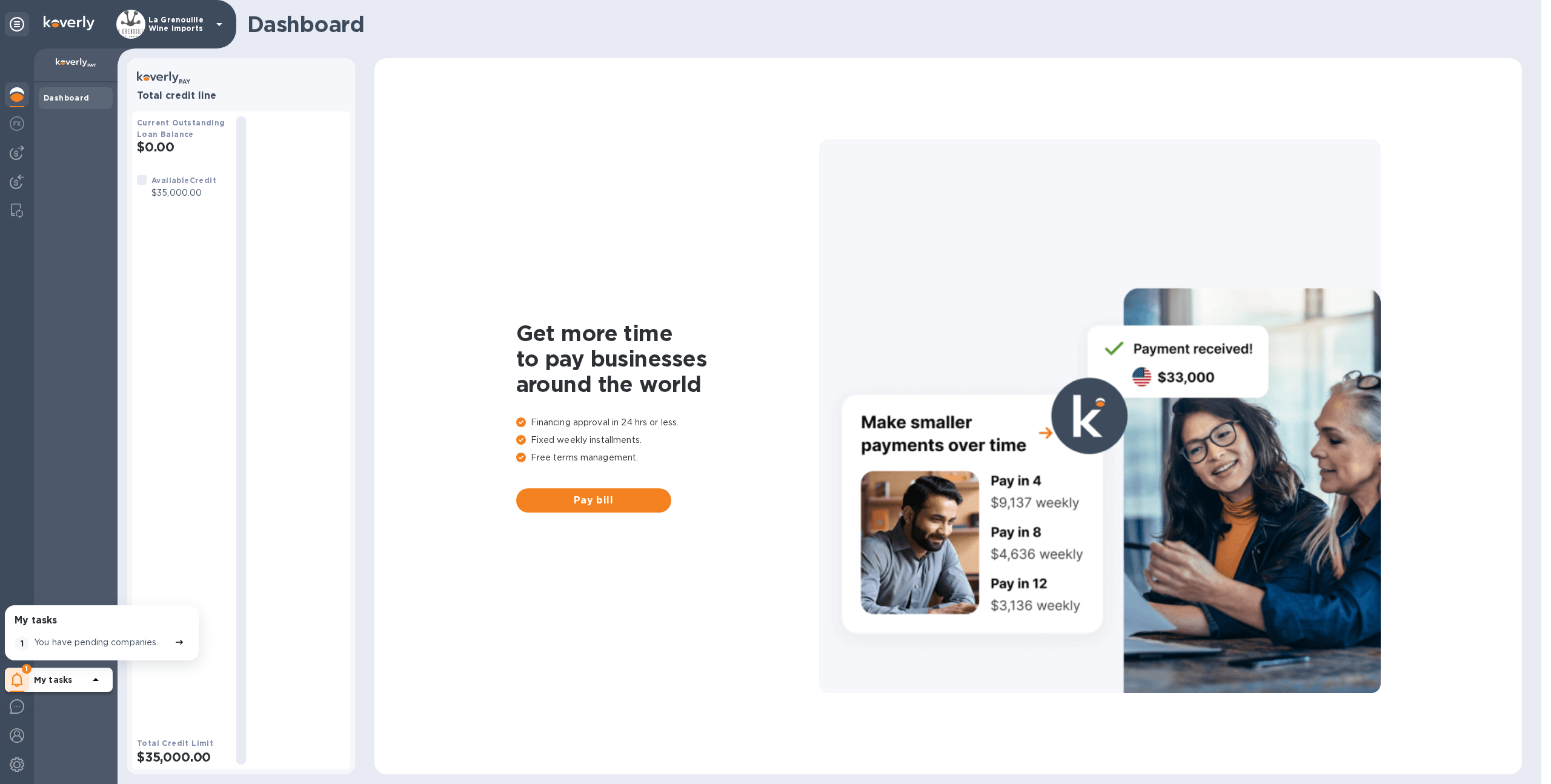
click at [166, 20] on p "La Grenouille Wine Imports" at bounding box center [178, 24] width 61 height 17
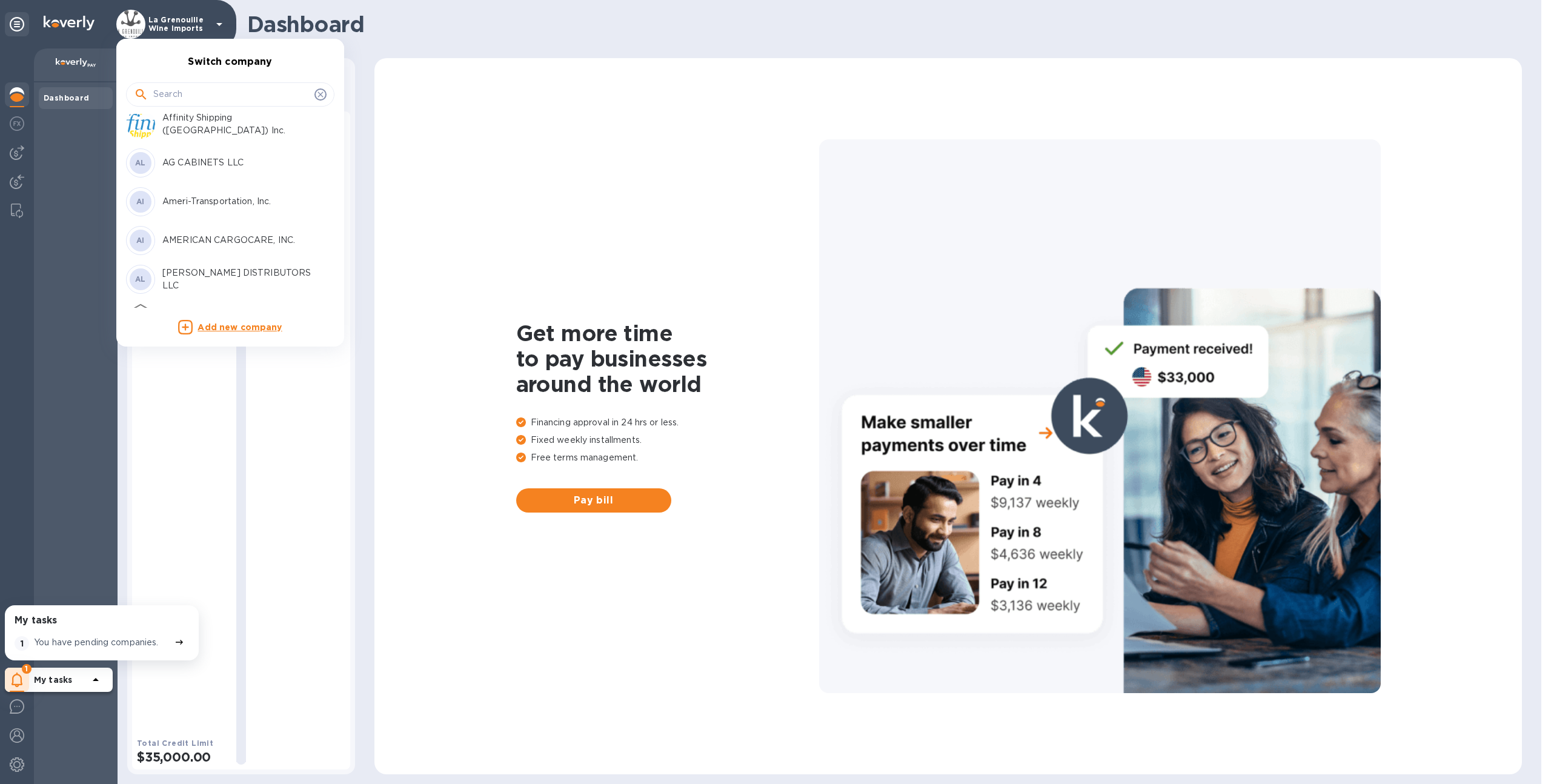
scroll to position [115, 0]
click at [201, 174] on p "AG CABINETS LLC" at bounding box center [239, 172] width 153 height 12
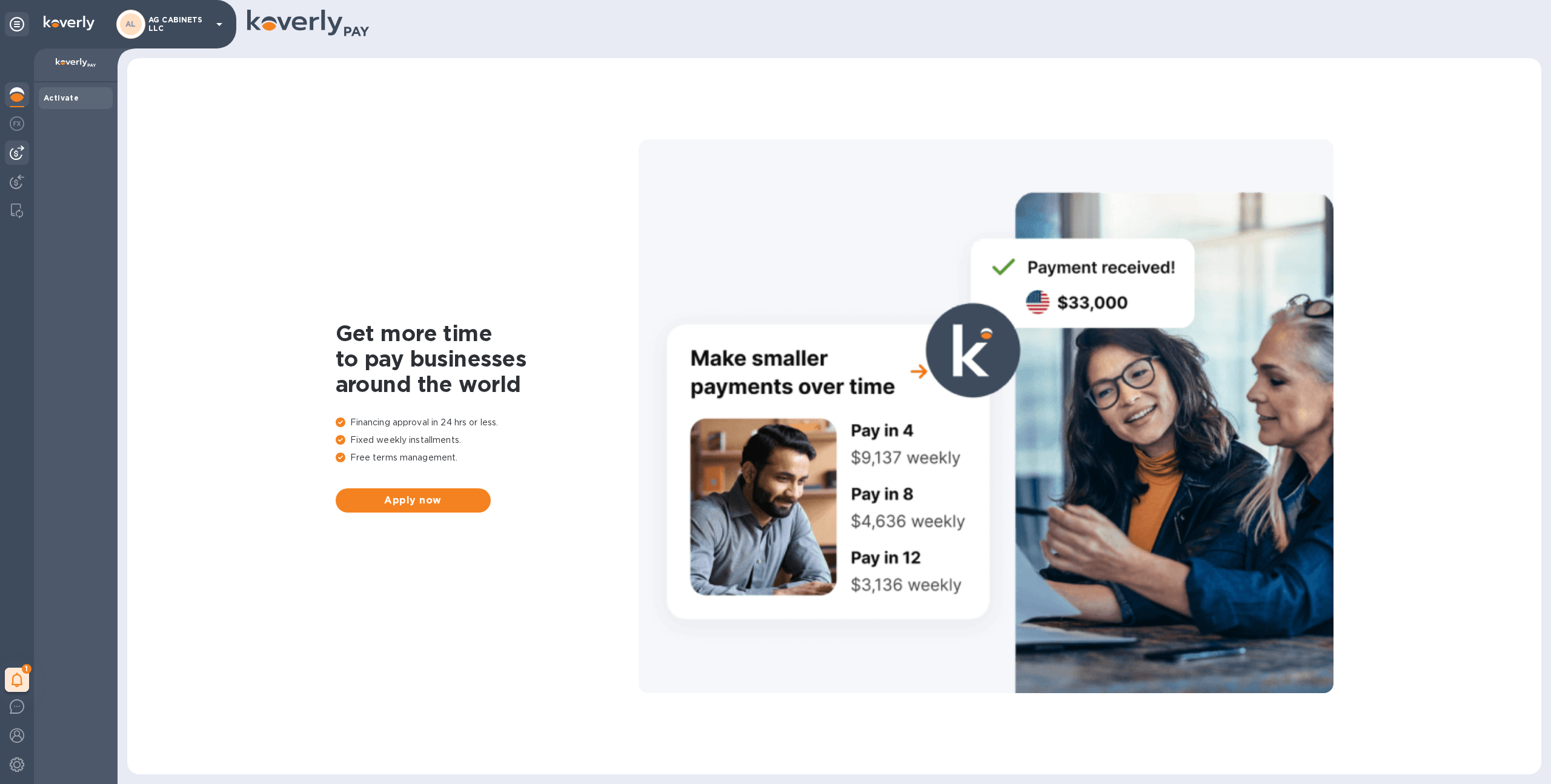
click at [20, 149] on img at bounding box center [17, 152] width 15 height 15
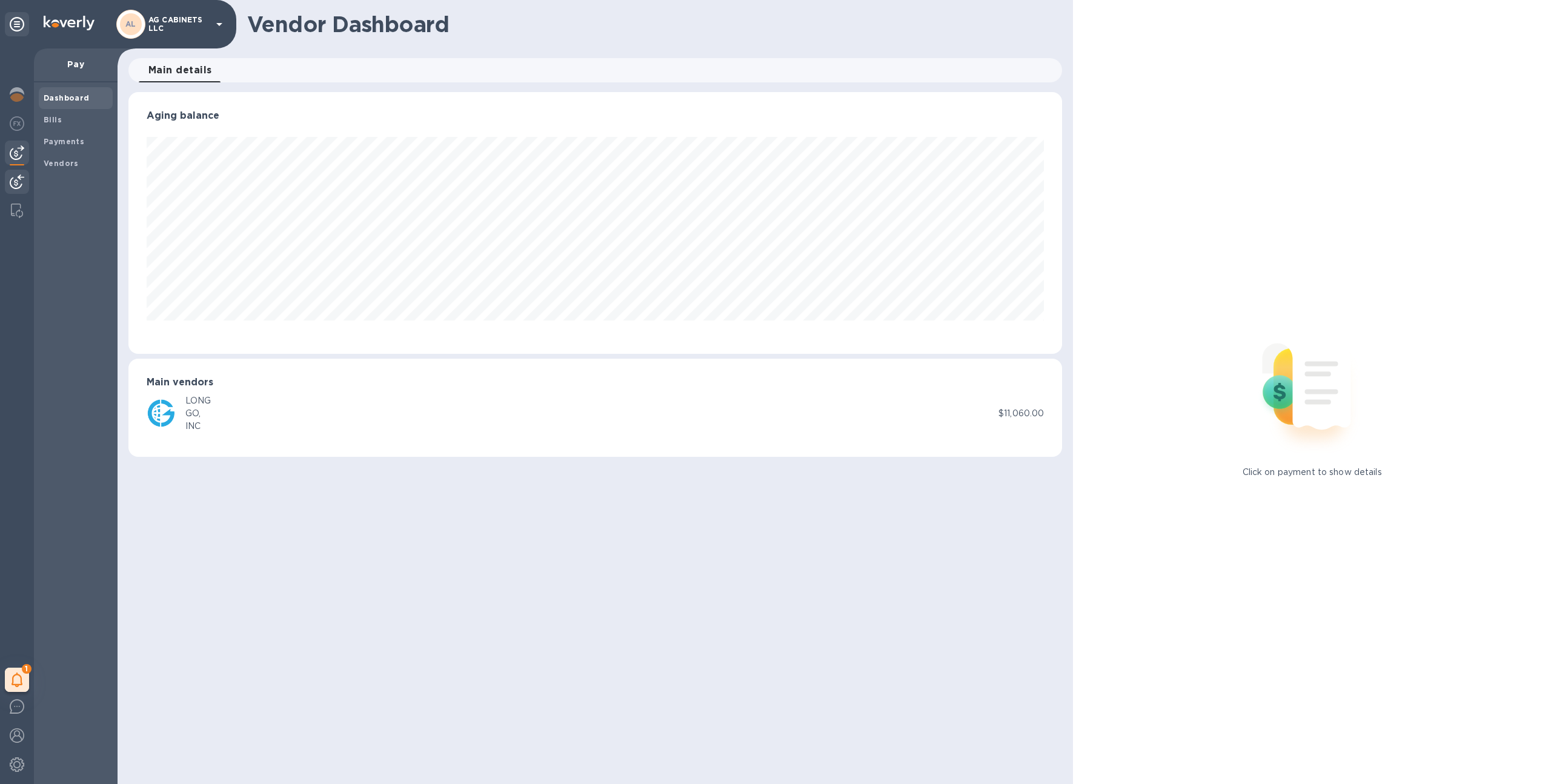
scroll to position [262, 934]
click at [17, 176] on img at bounding box center [17, 181] width 15 height 15
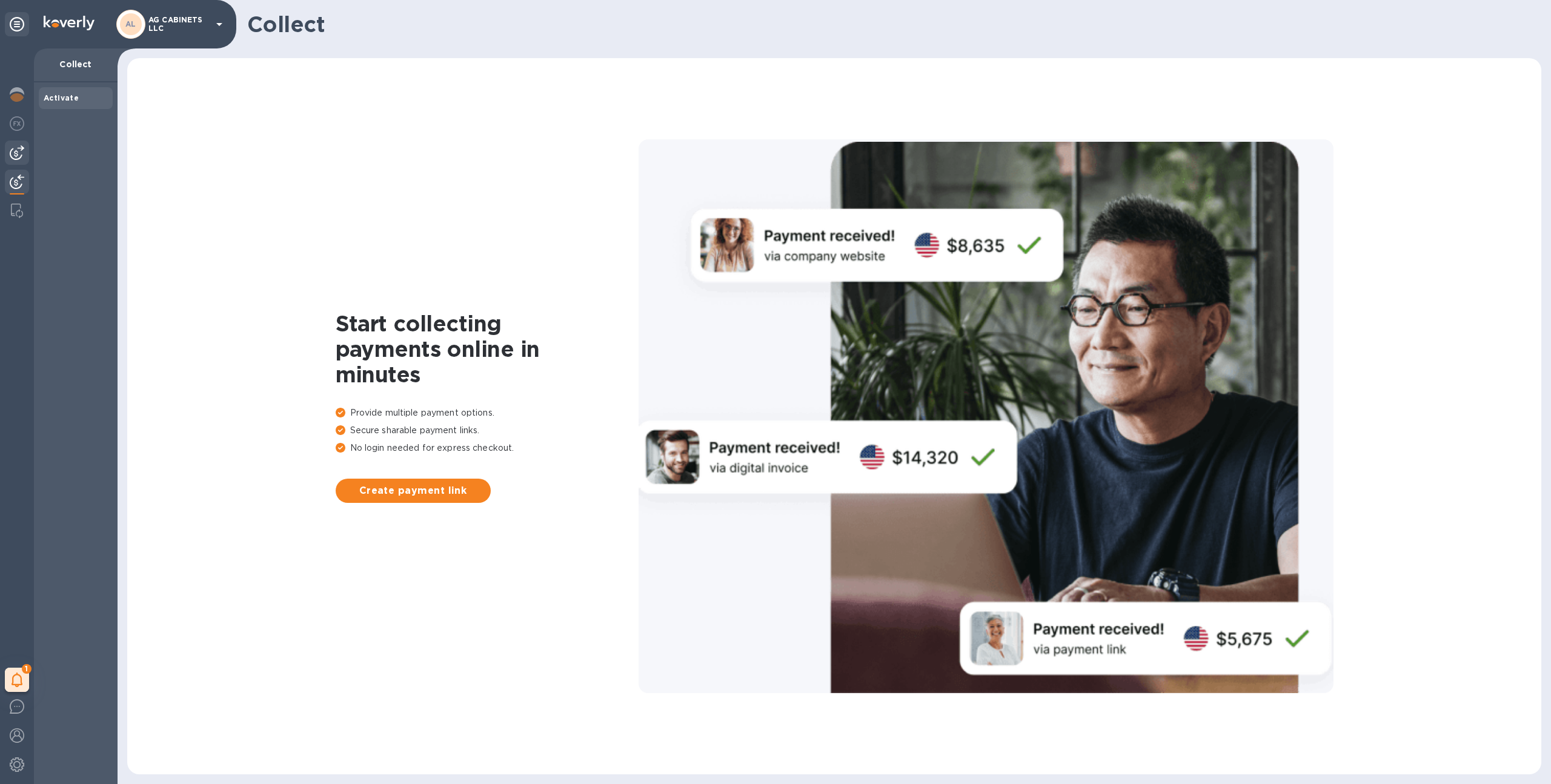
click at [13, 148] on img at bounding box center [17, 152] width 15 height 15
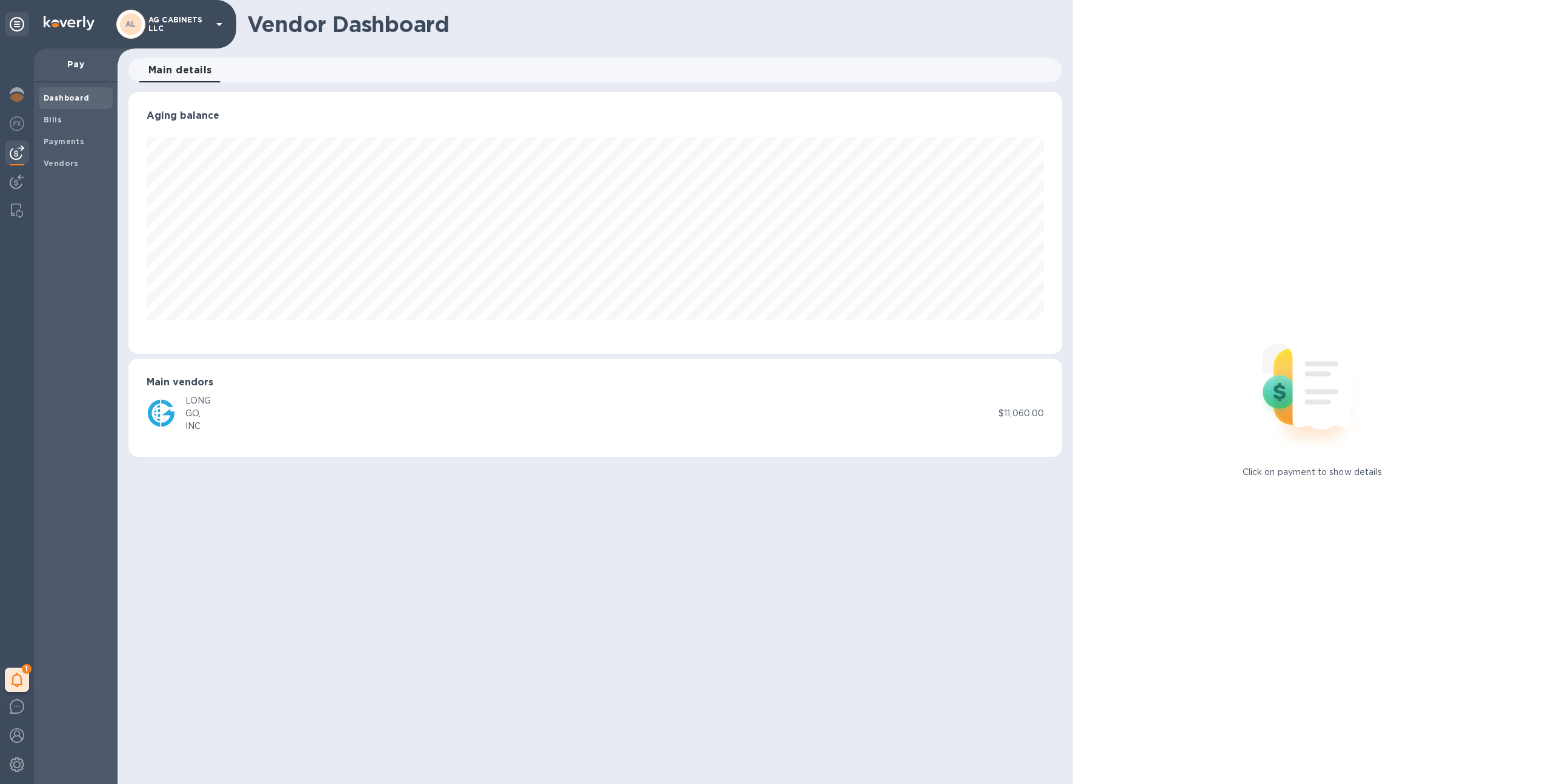
scroll to position [262, 934]
click at [15, 97] on img at bounding box center [17, 94] width 15 height 15
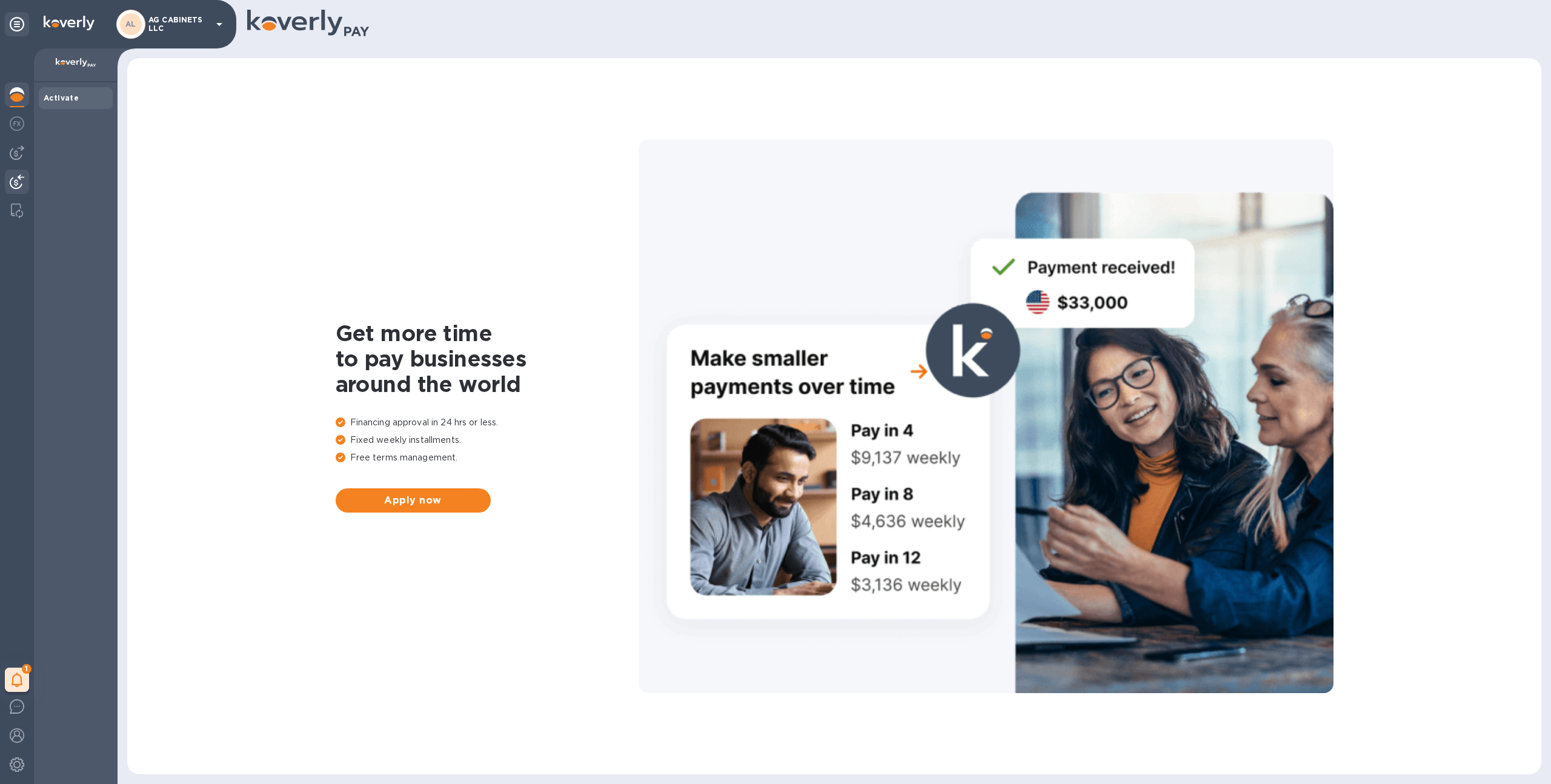
click at [22, 172] on div at bounding box center [17, 183] width 24 height 27
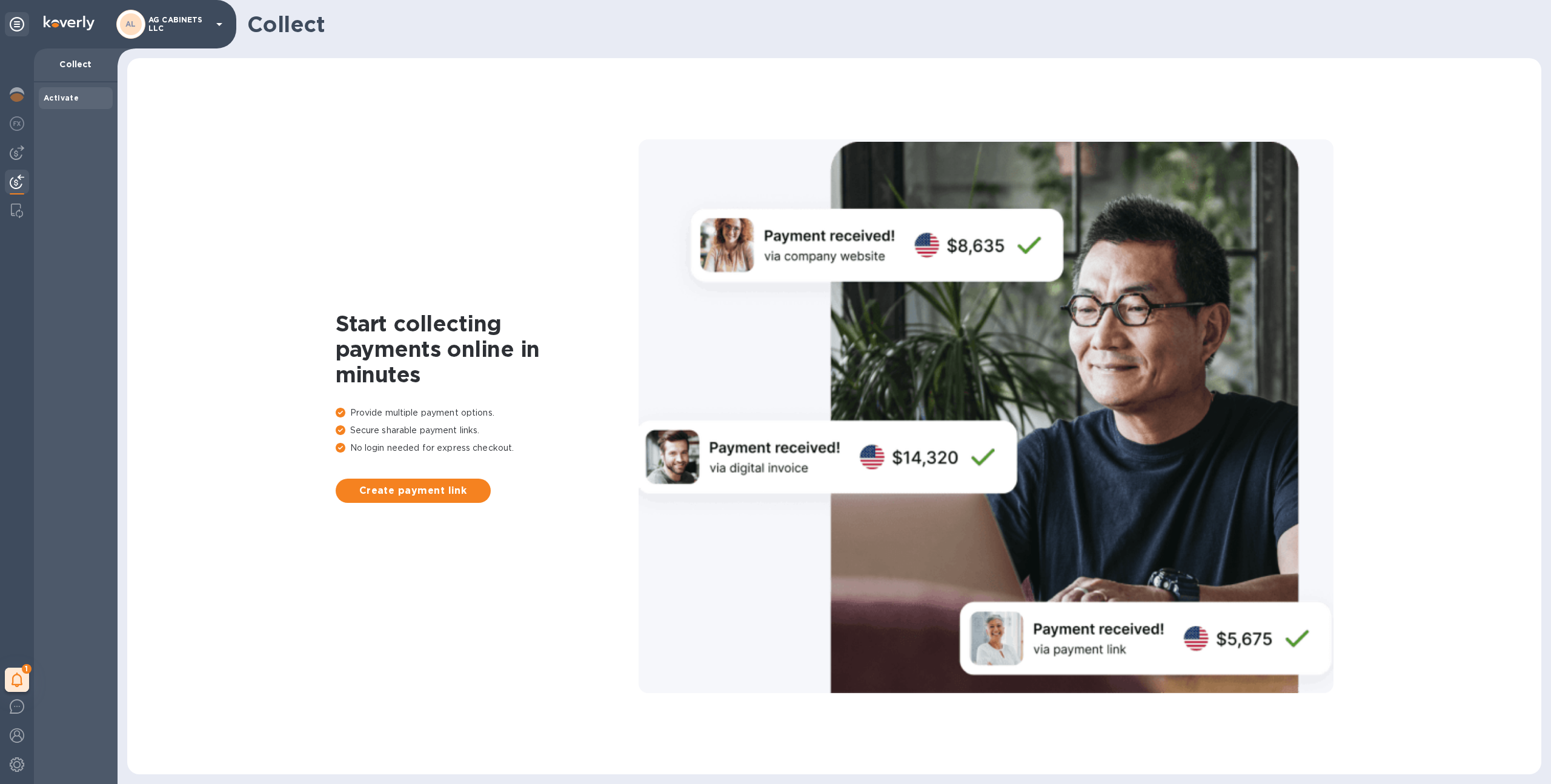
click at [2, 102] on div "1 My tasks" at bounding box center [17, 415] width 34 height 735
click at [12, 92] on img at bounding box center [17, 94] width 15 height 15
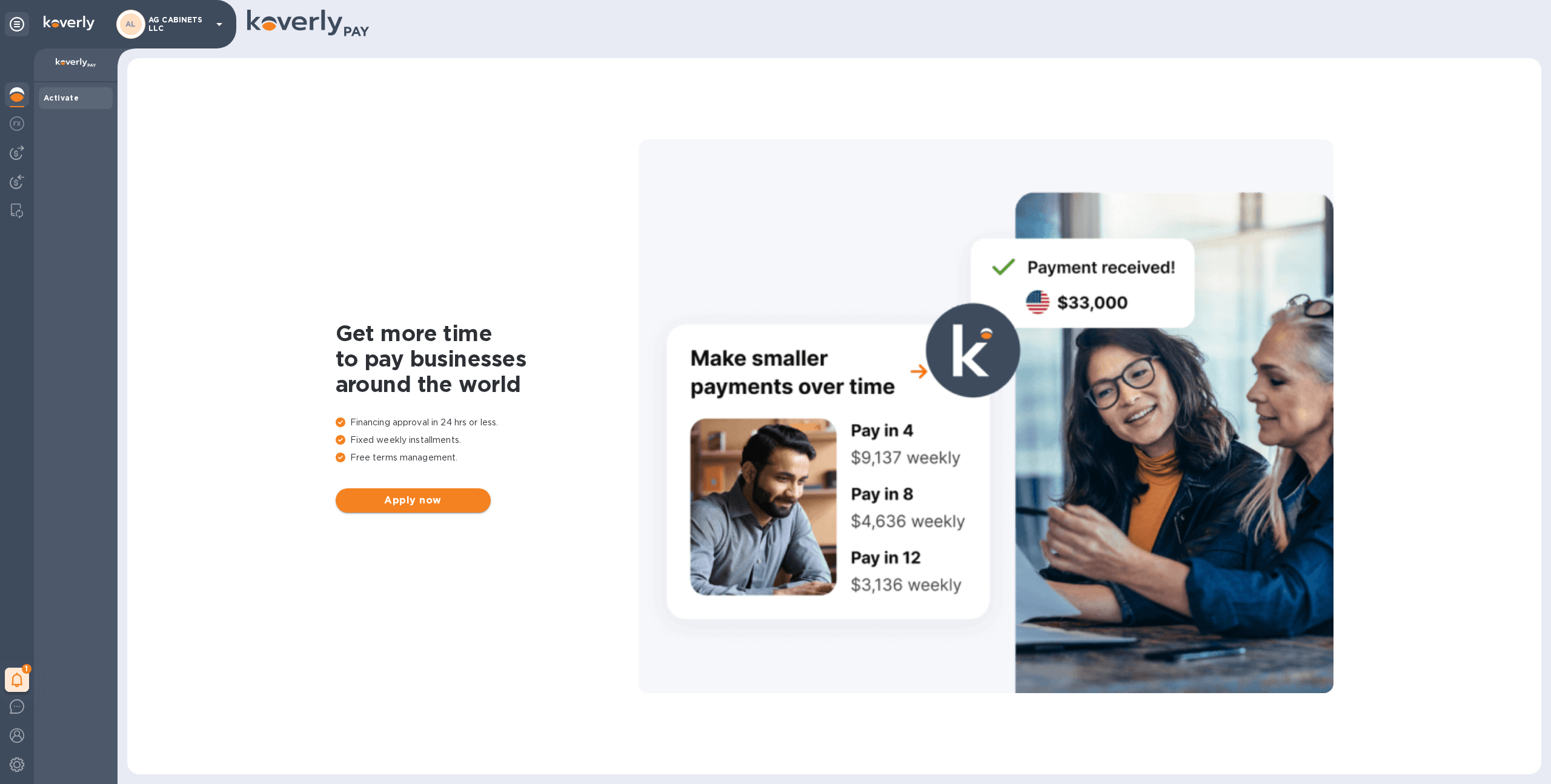
click at [419, 496] on span "Apply now" at bounding box center [414, 501] width 136 height 15
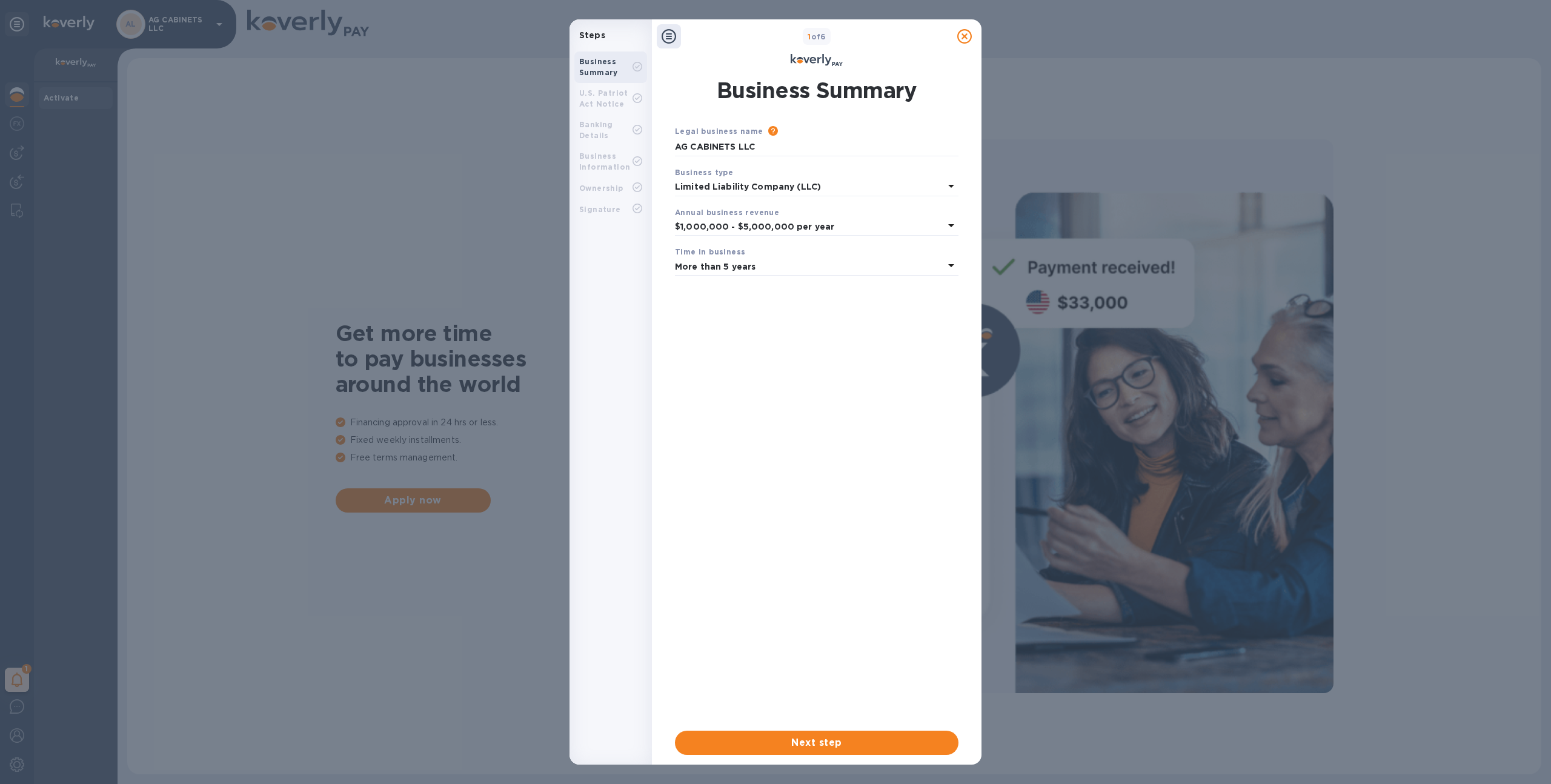
click at [618, 103] on b "U.S. Patriot Act Notice" at bounding box center [603, 99] width 49 height 20
click at [823, 742] on span "Next step" at bounding box center [817, 743] width 264 height 15
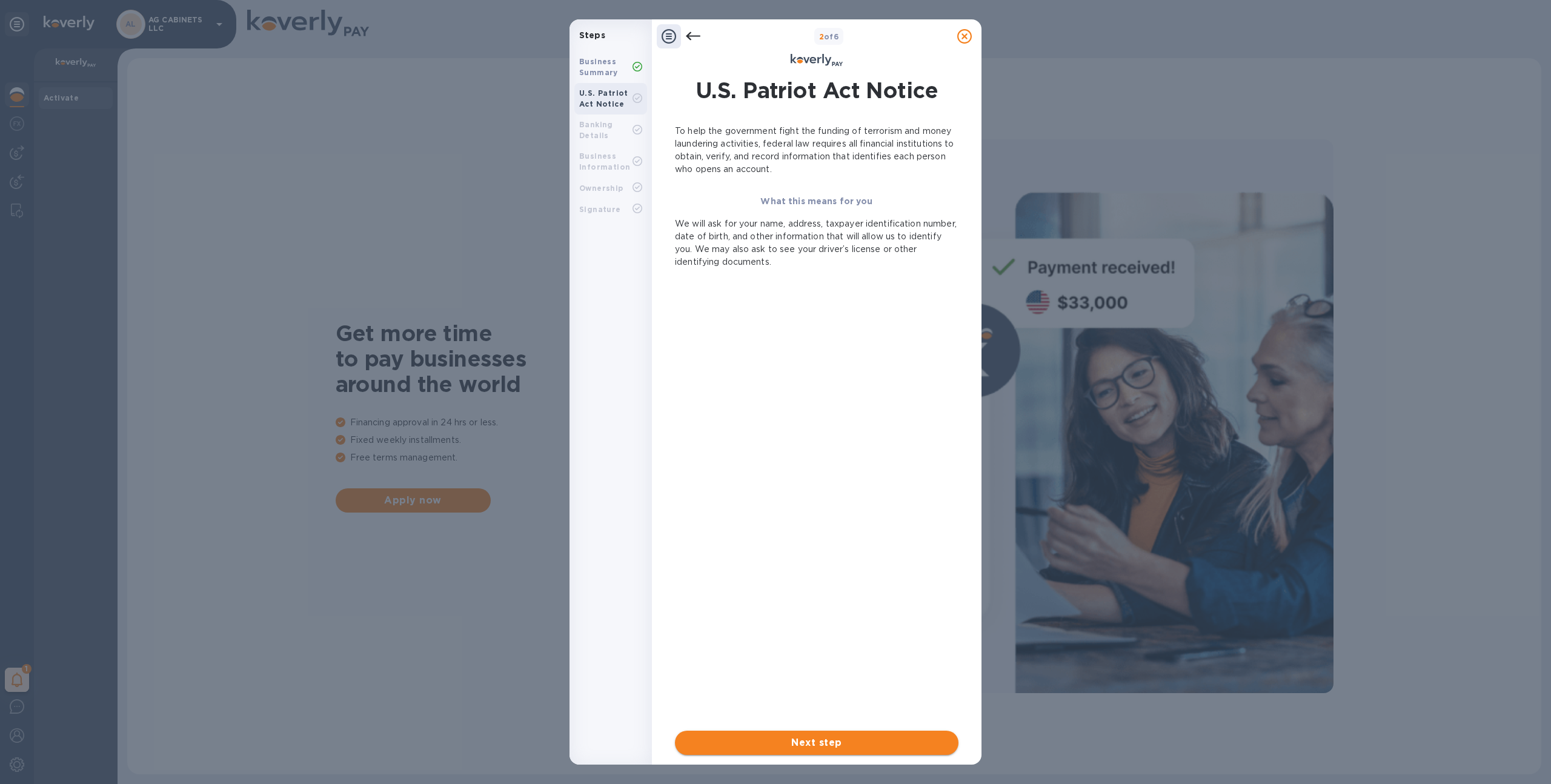
click at [834, 730] on button "Next step" at bounding box center [817, 742] width 284 height 24
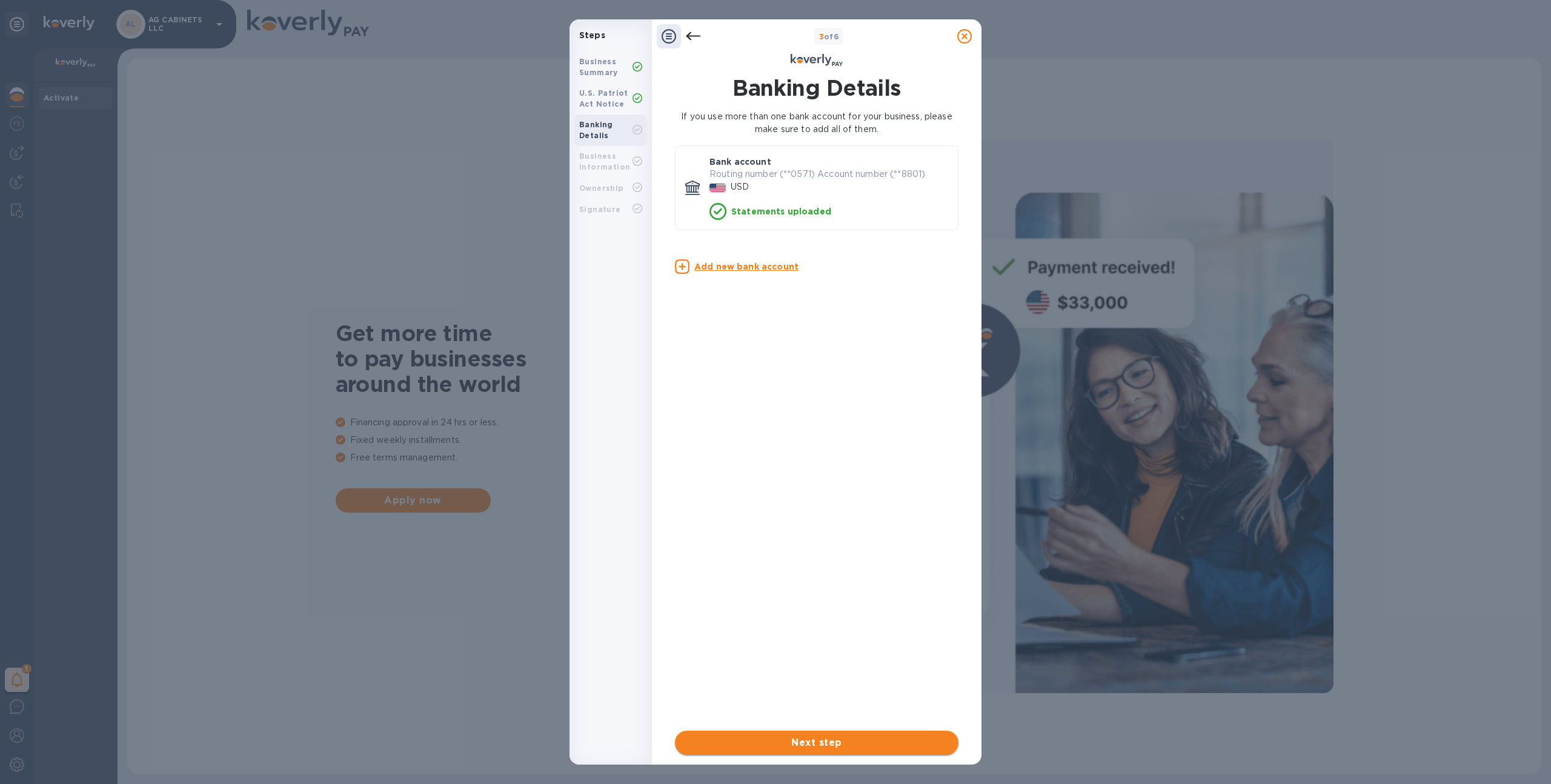
click at [828, 738] on span "Next step" at bounding box center [817, 743] width 264 height 15
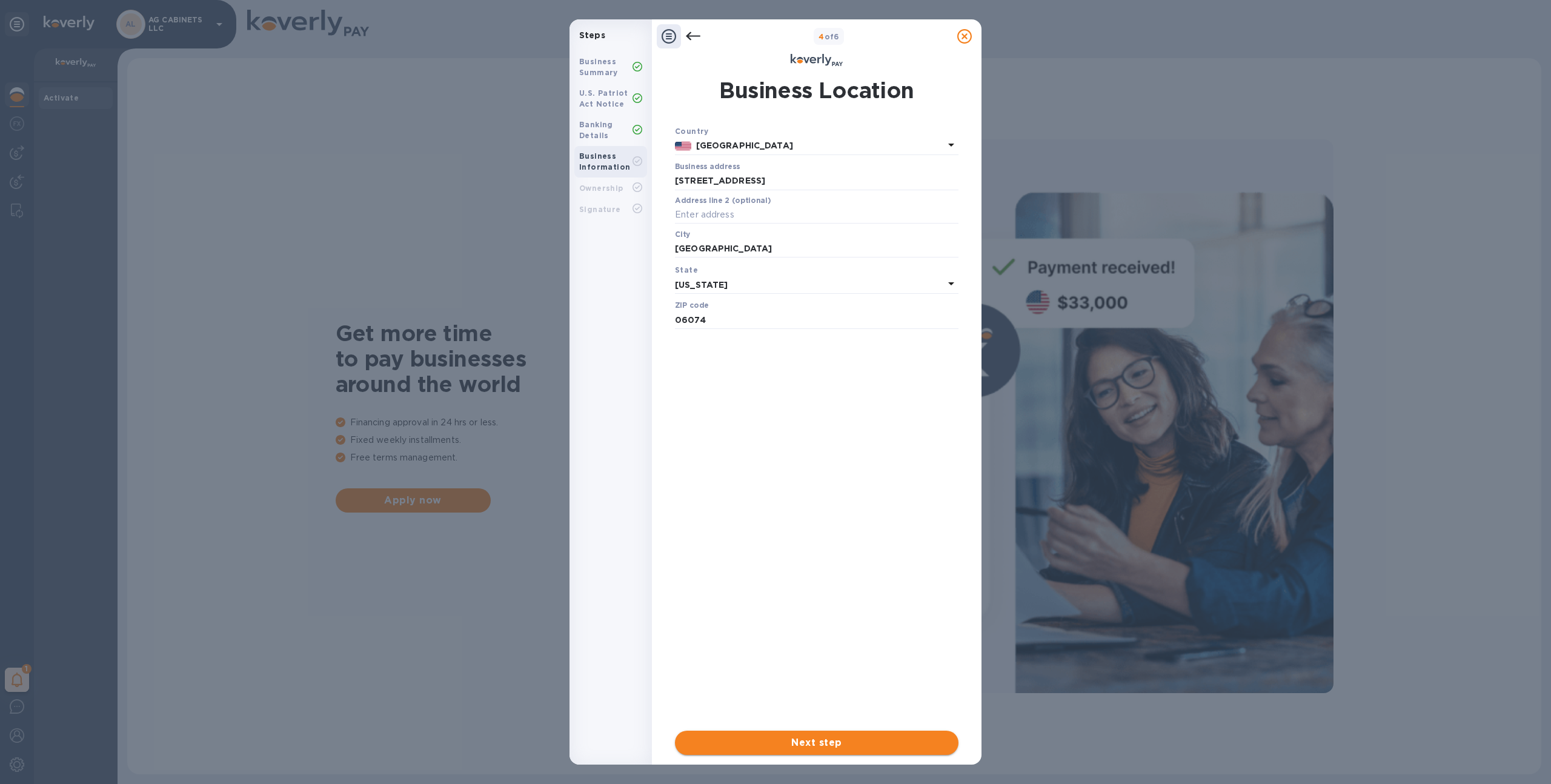
click at [824, 749] on span "Next step" at bounding box center [817, 743] width 264 height 15
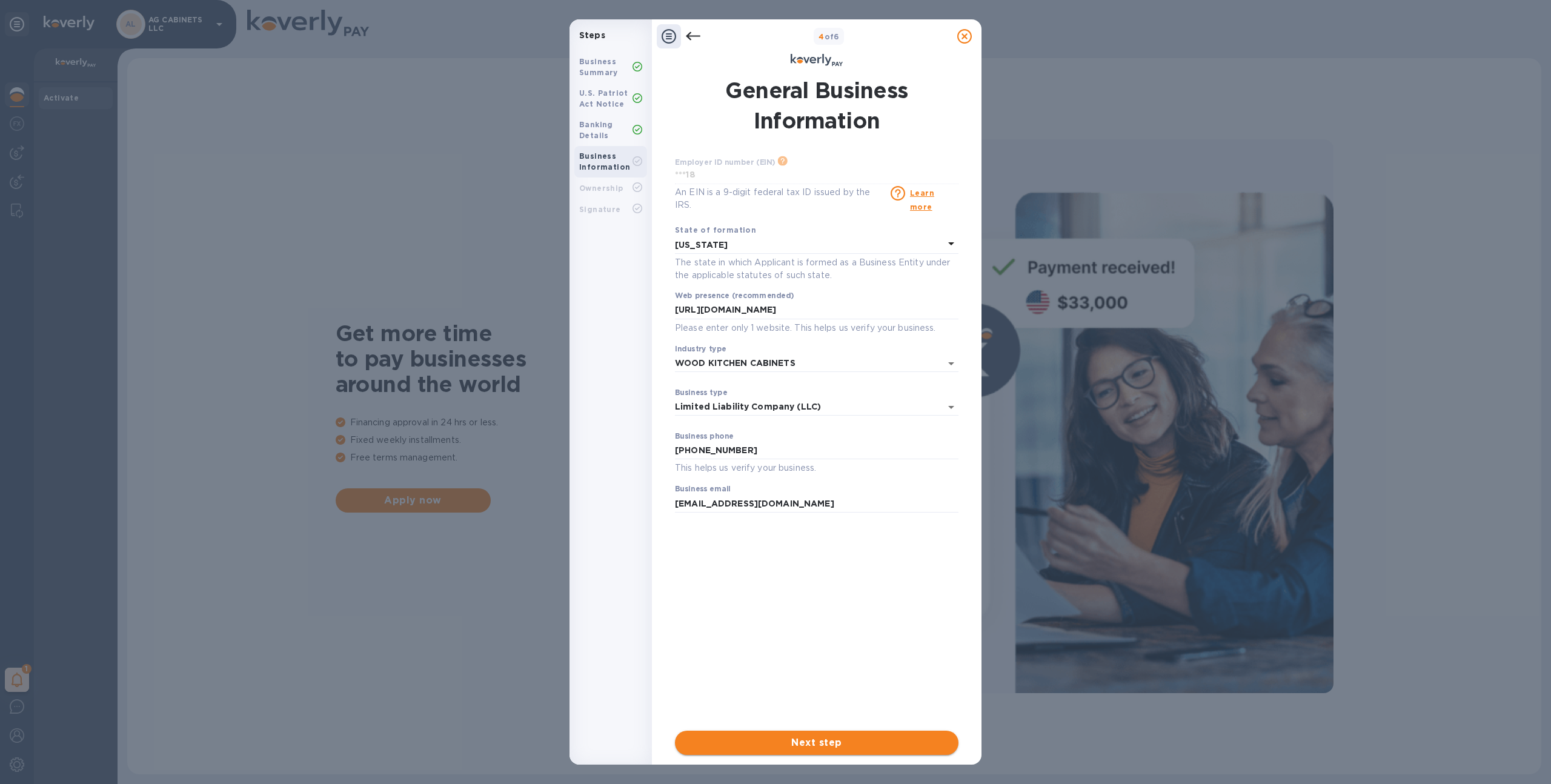
click at [817, 748] on span "Next step" at bounding box center [817, 743] width 264 height 15
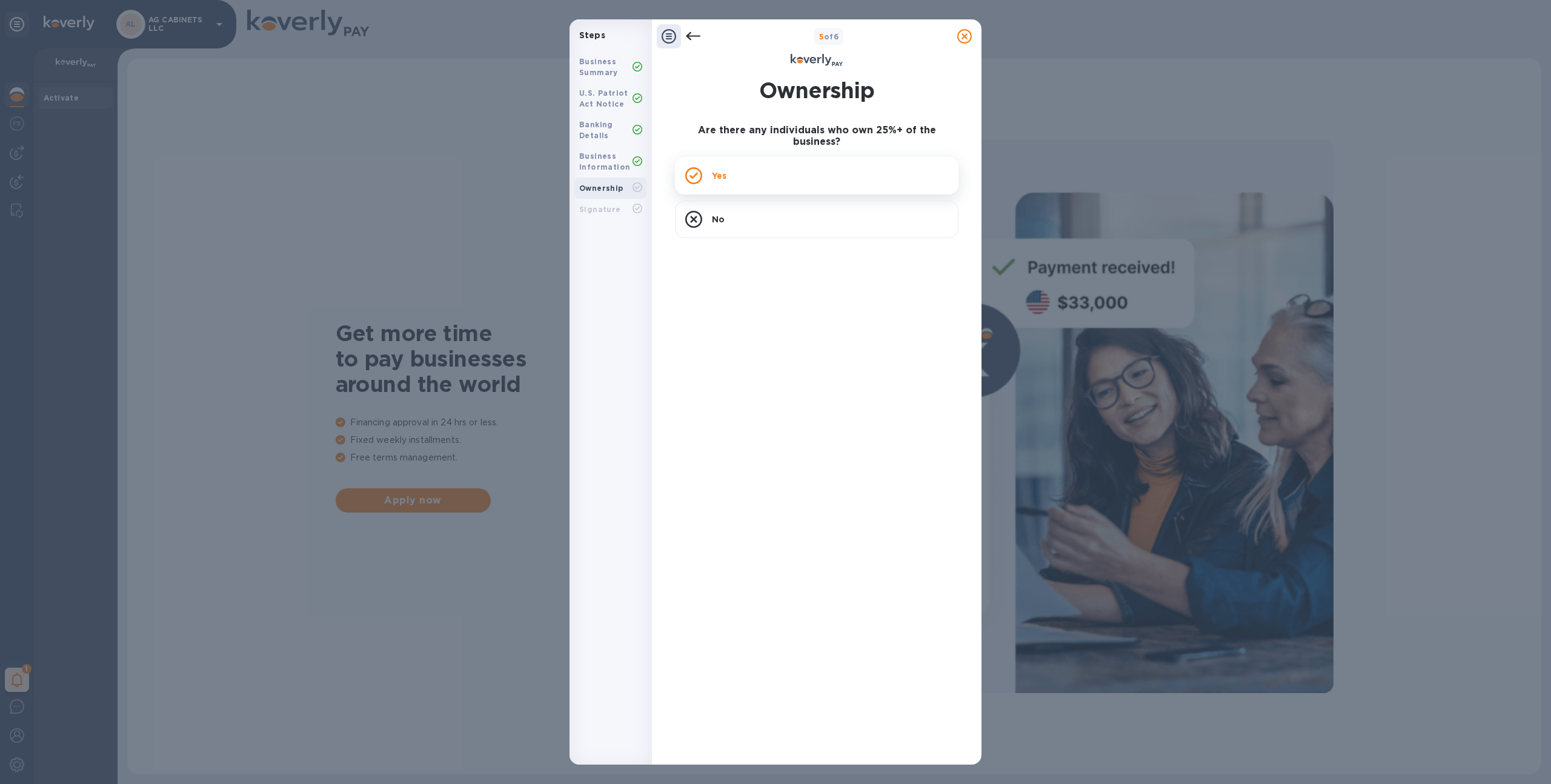
click at [766, 157] on div "Yes" at bounding box center [817, 175] width 284 height 37
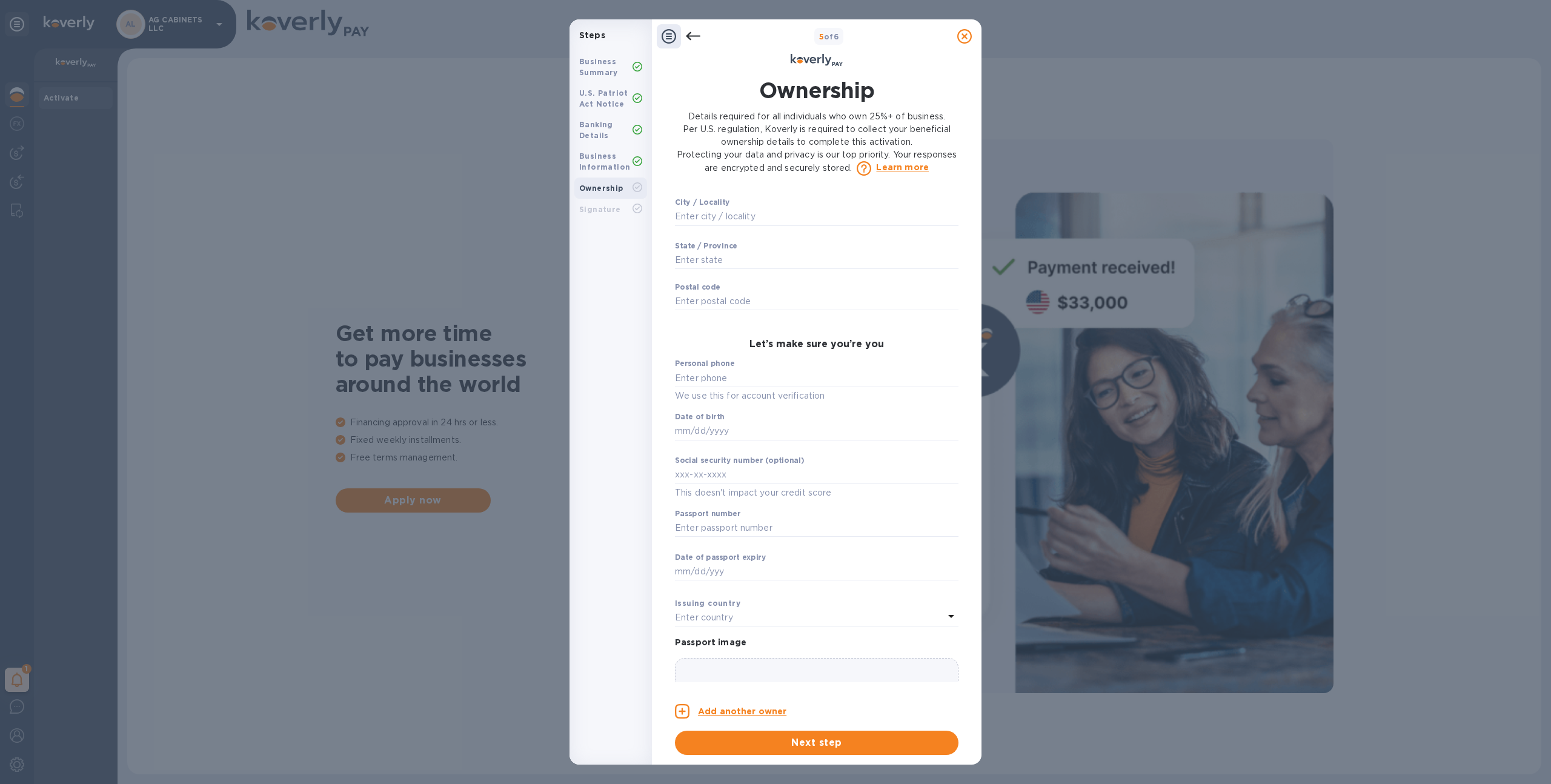
scroll to position [600, 0]
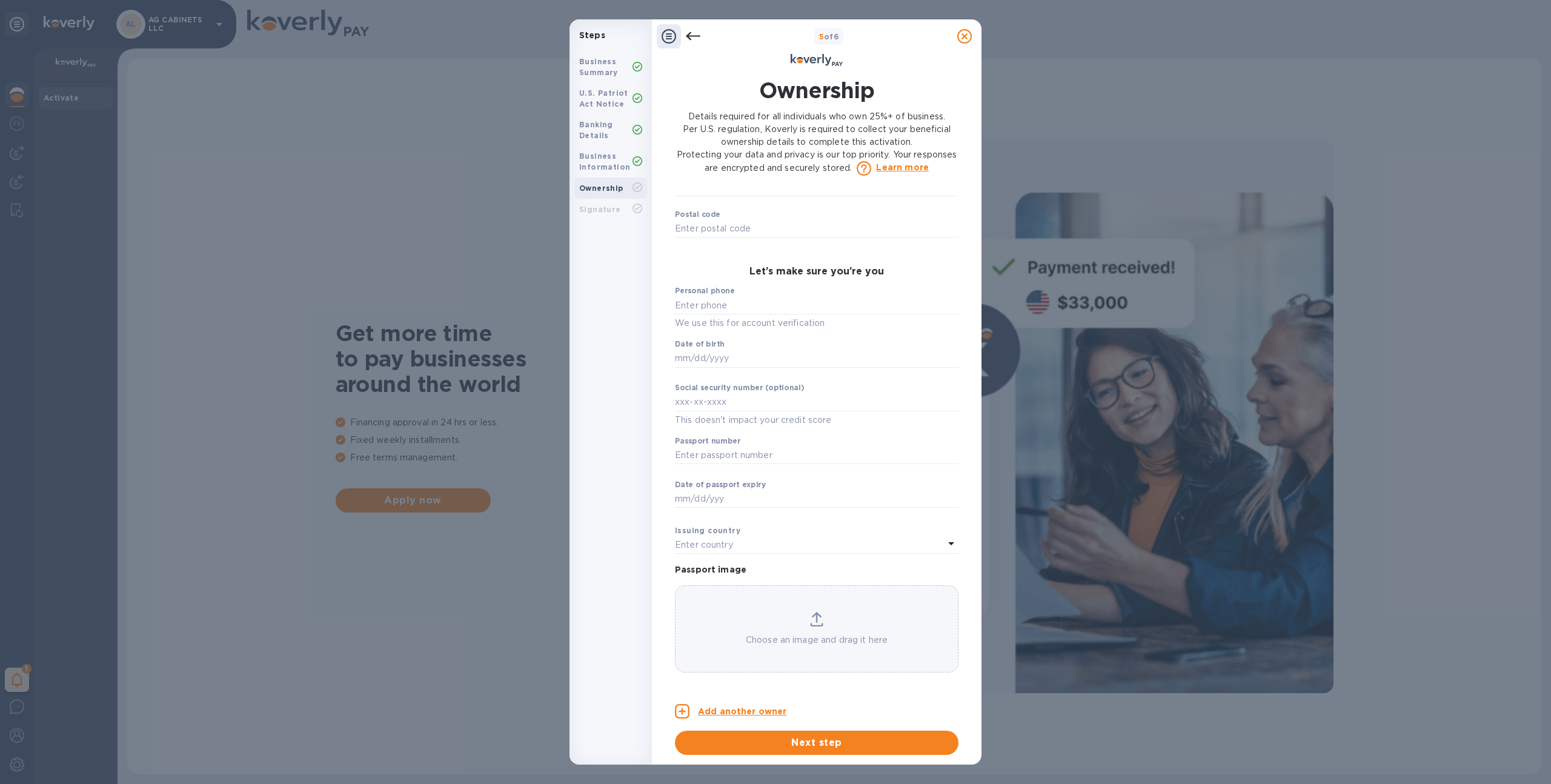
click at [700, 32] on icon at bounding box center [693, 36] width 15 height 15
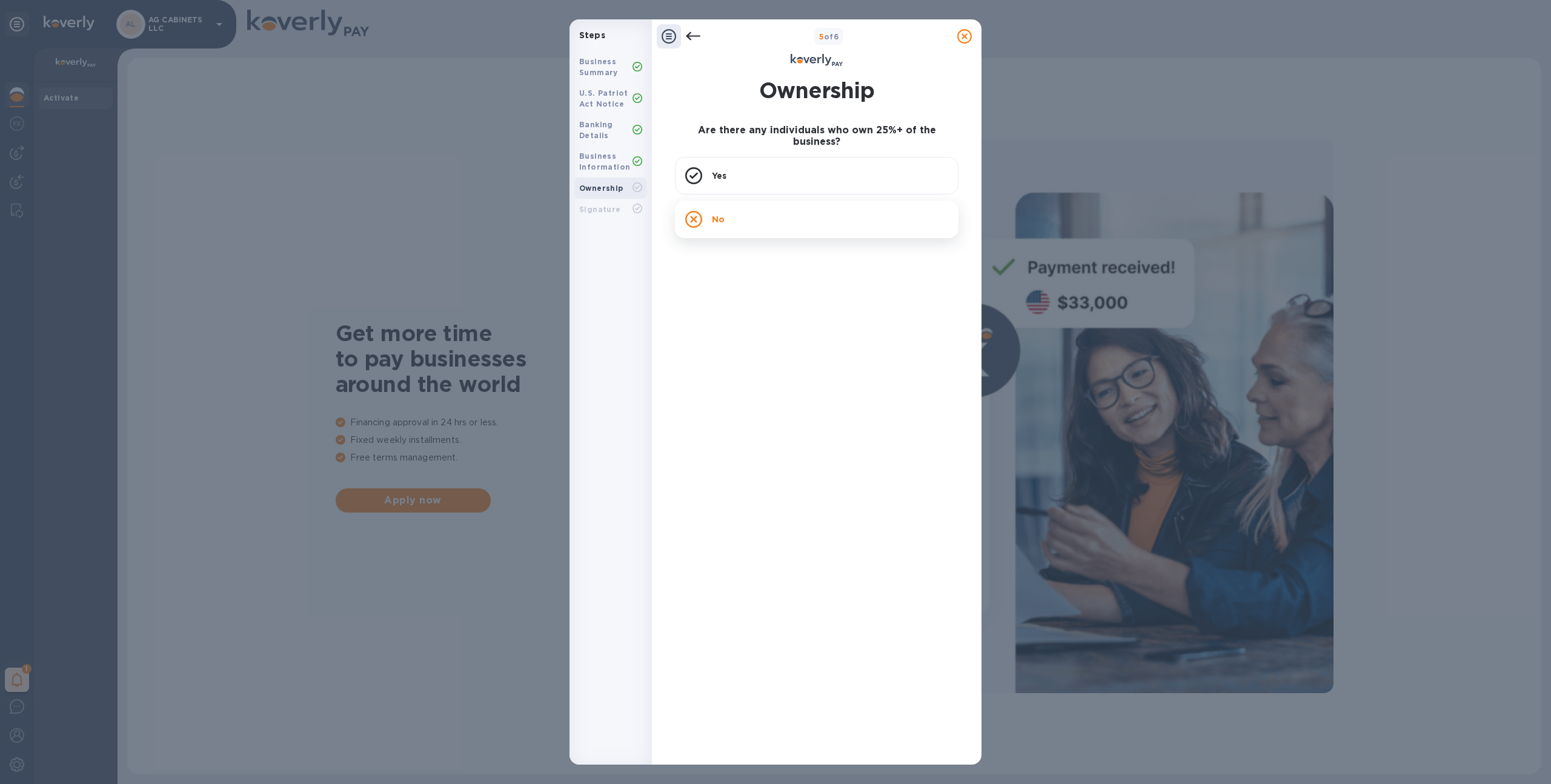
click at [719, 201] on div "No" at bounding box center [817, 219] width 284 height 37
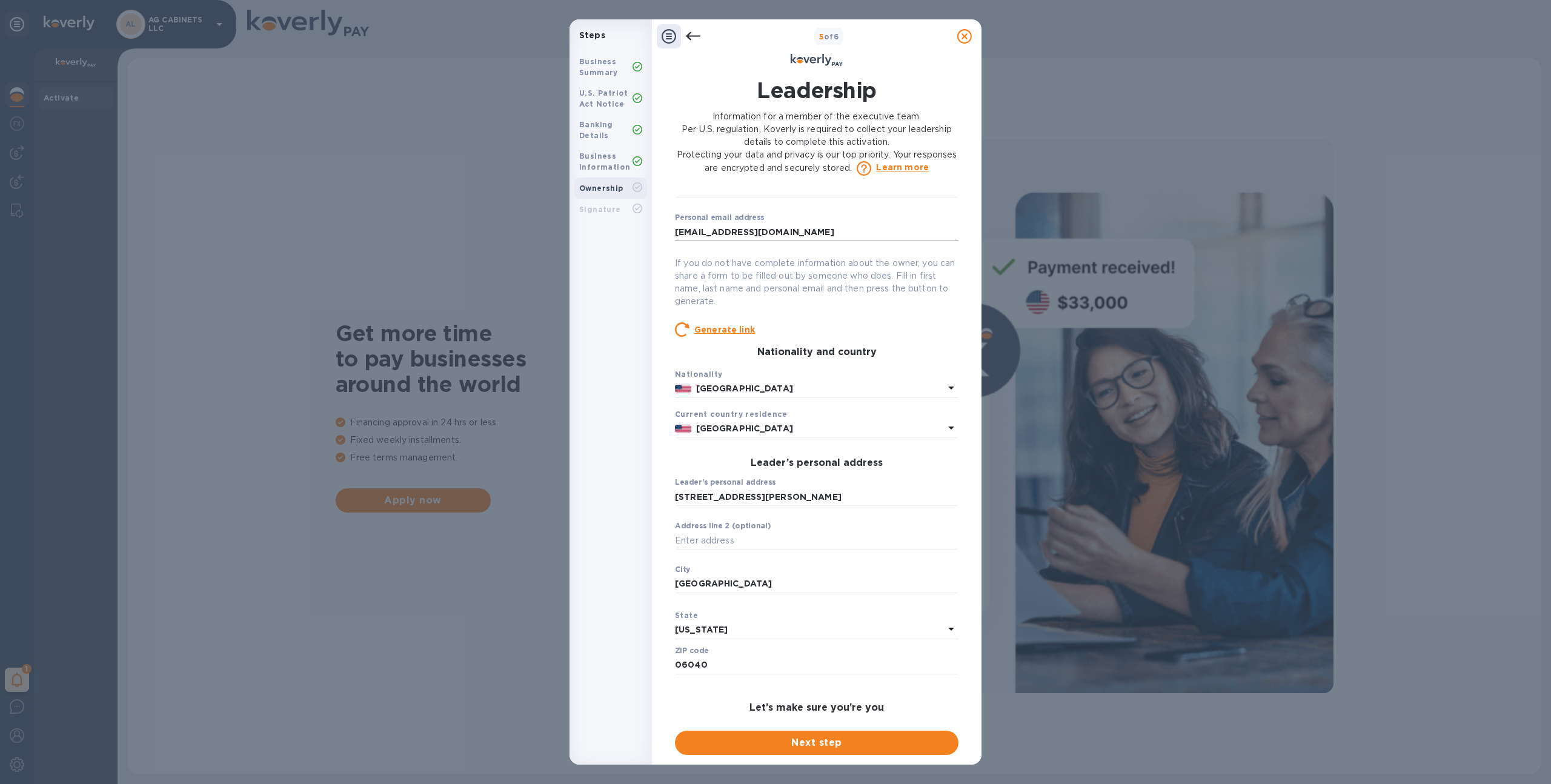
scroll to position [242, 0]
